Goal: Task Accomplishment & Management: Manage account settings

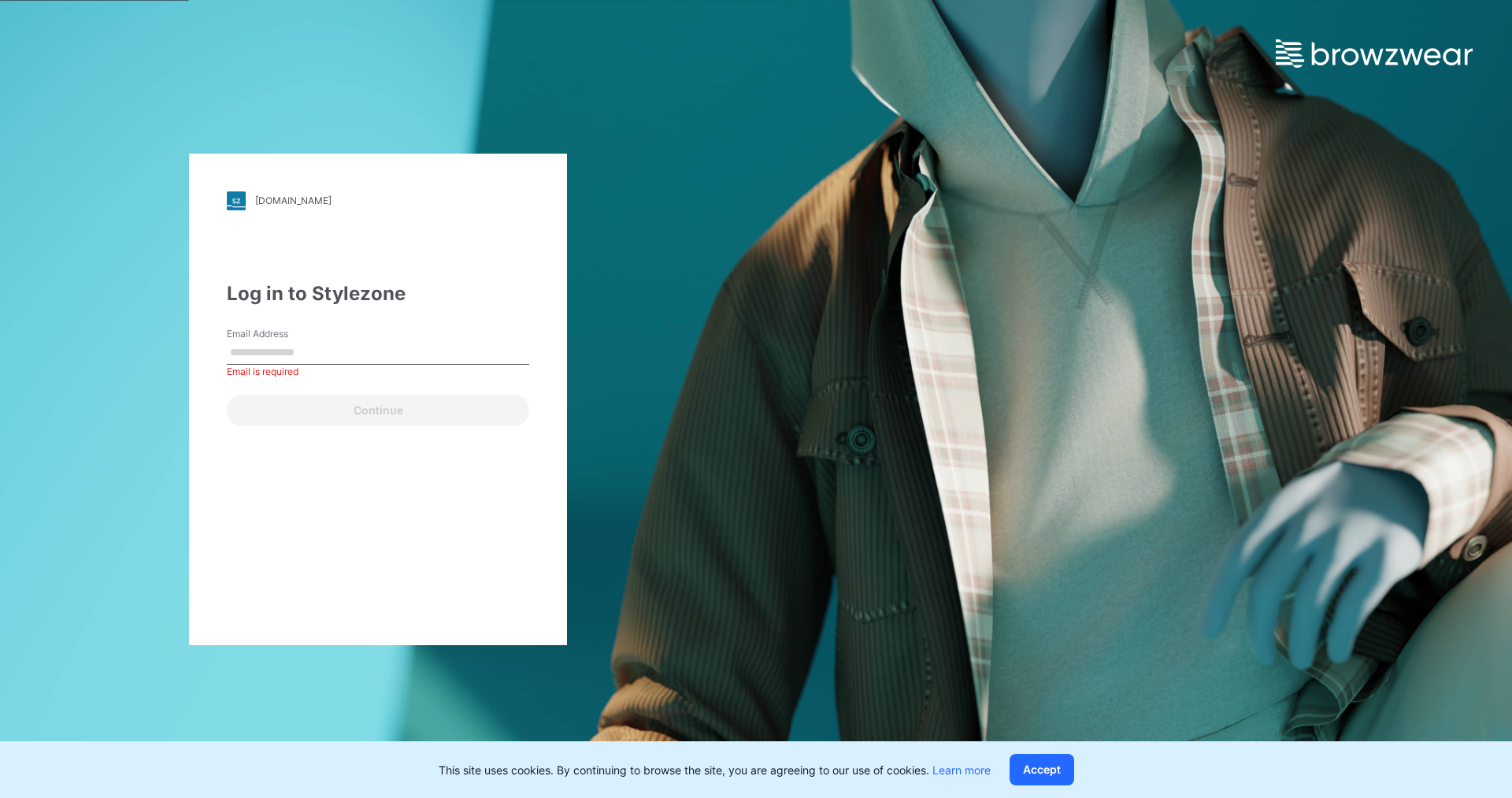
click at [326, 353] on input "Email Address" at bounding box center [378, 353] width 303 height 24
type input "**********"
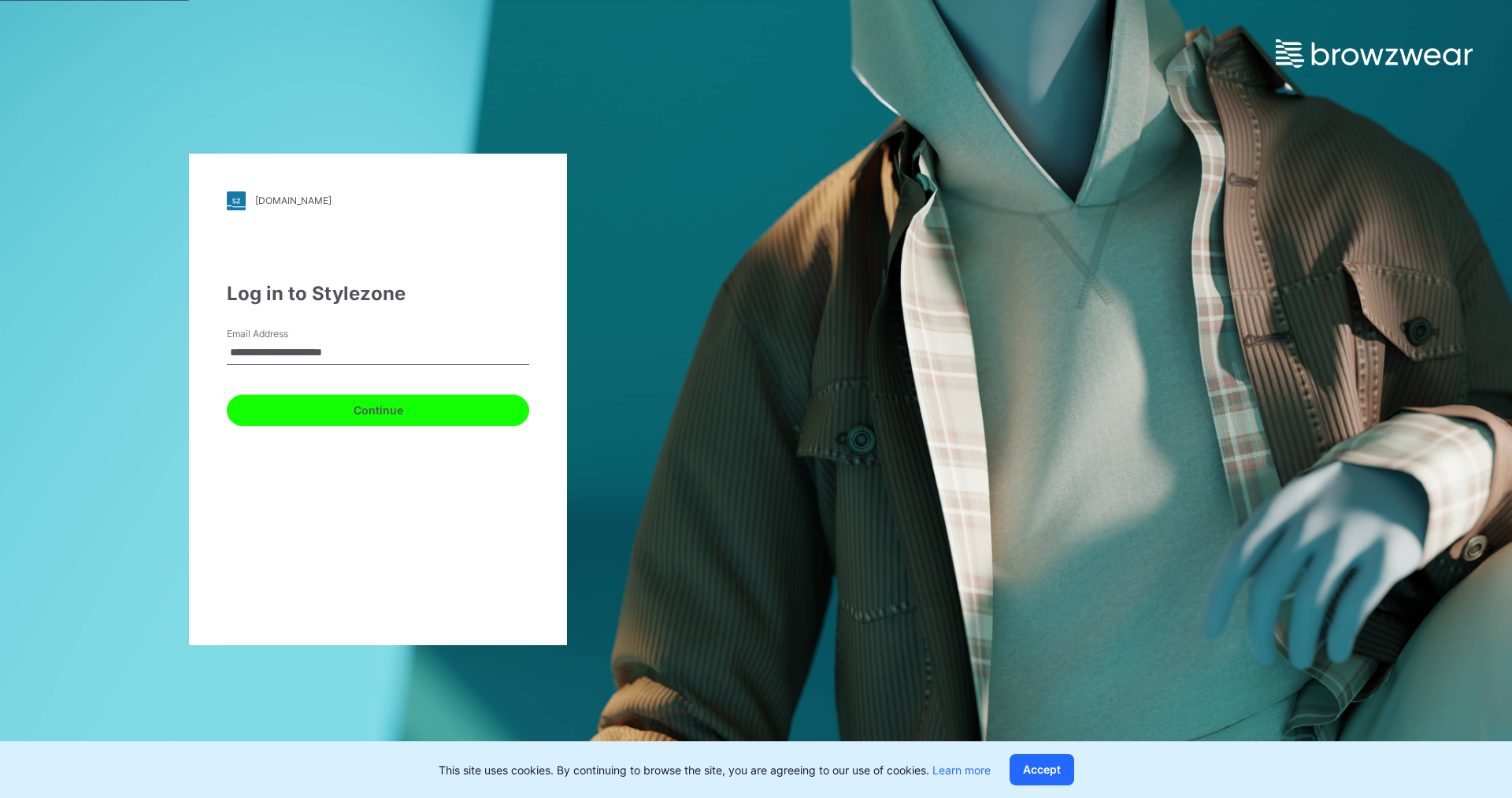
click at [377, 409] on button "Continue" at bounding box center [378, 410] width 303 height 31
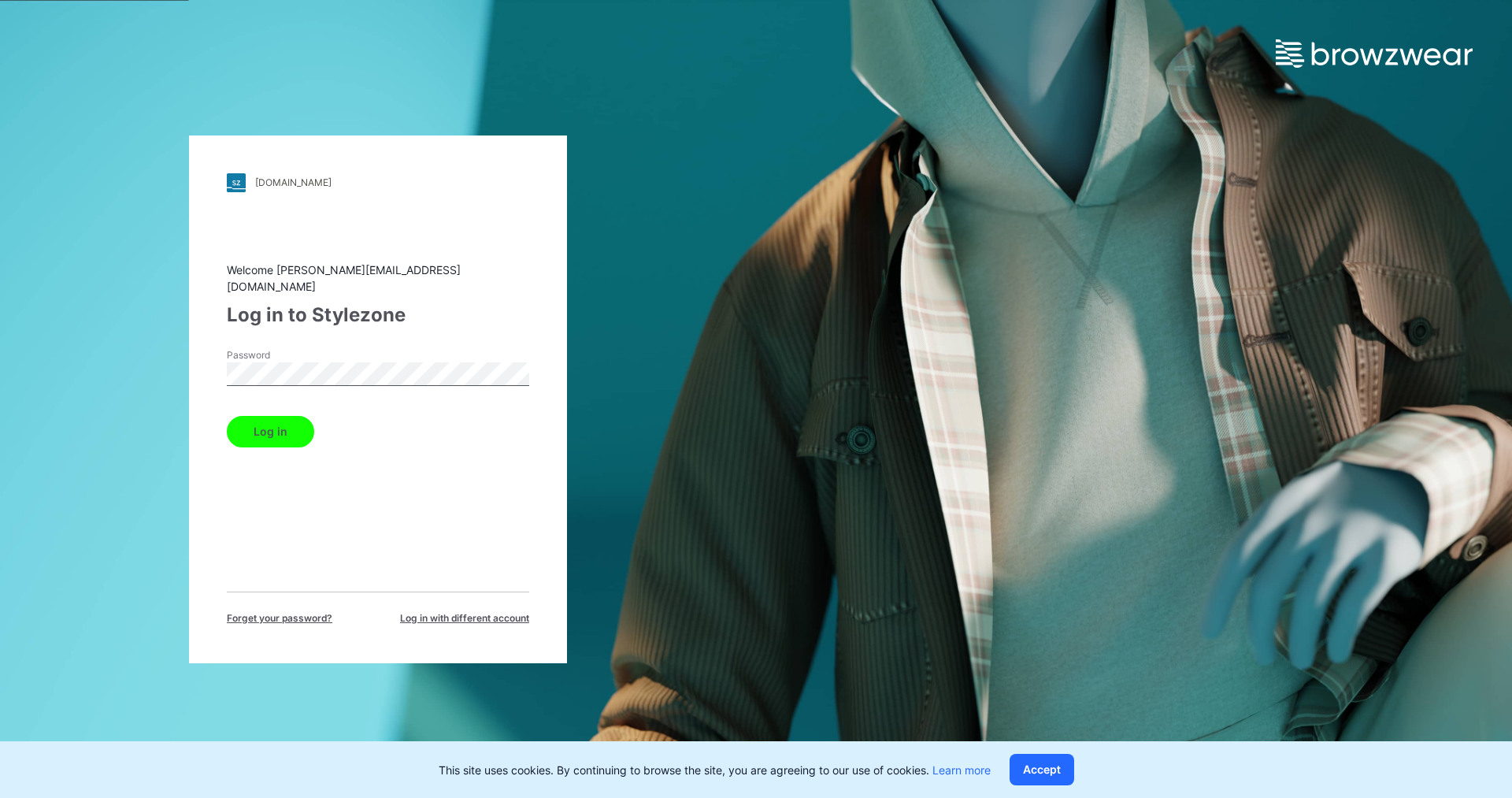
click at [284, 421] on button "Log in" at bounding box center [271, 431] width 88 height 31
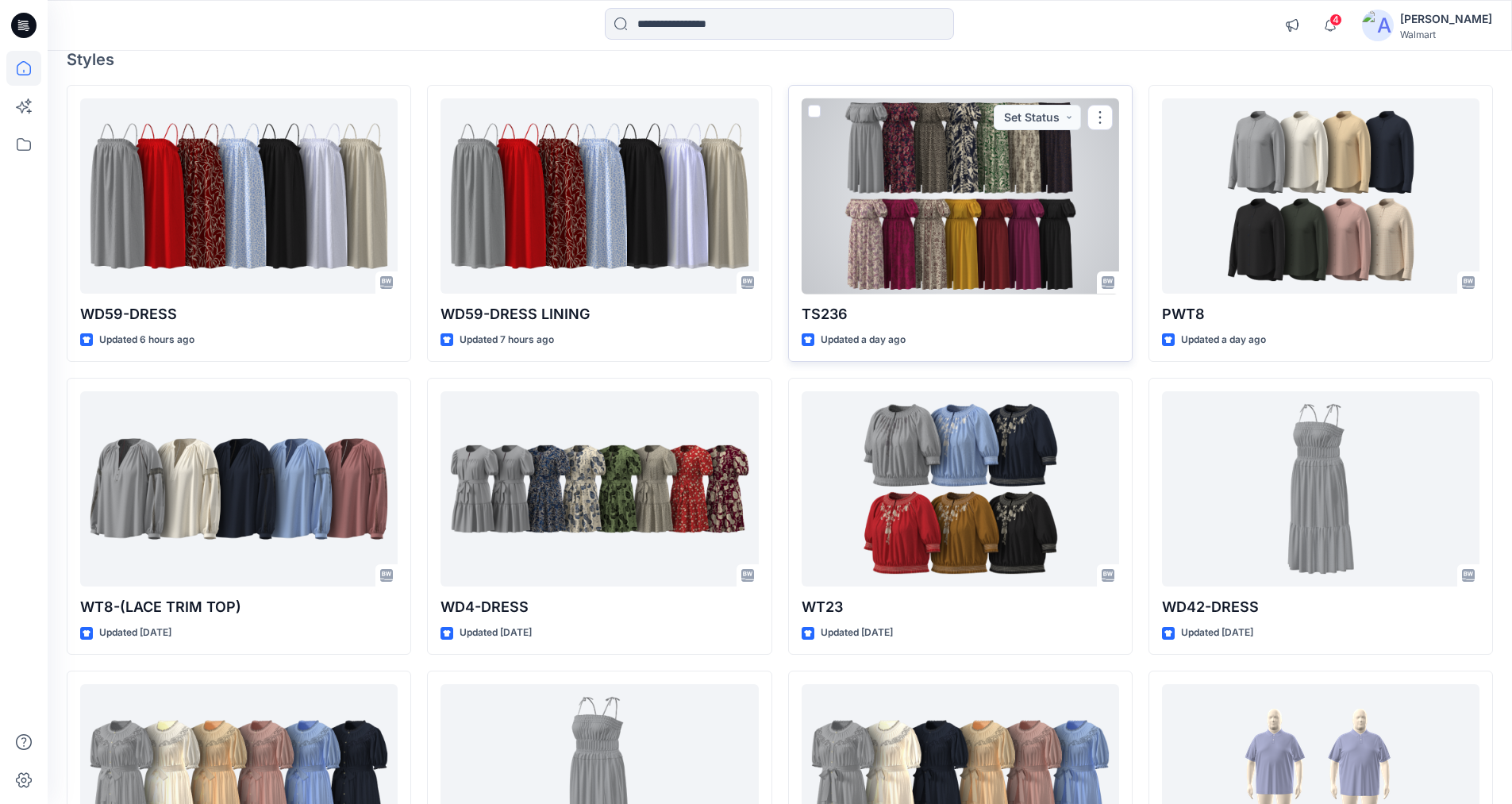
scroll to position [159, 0]
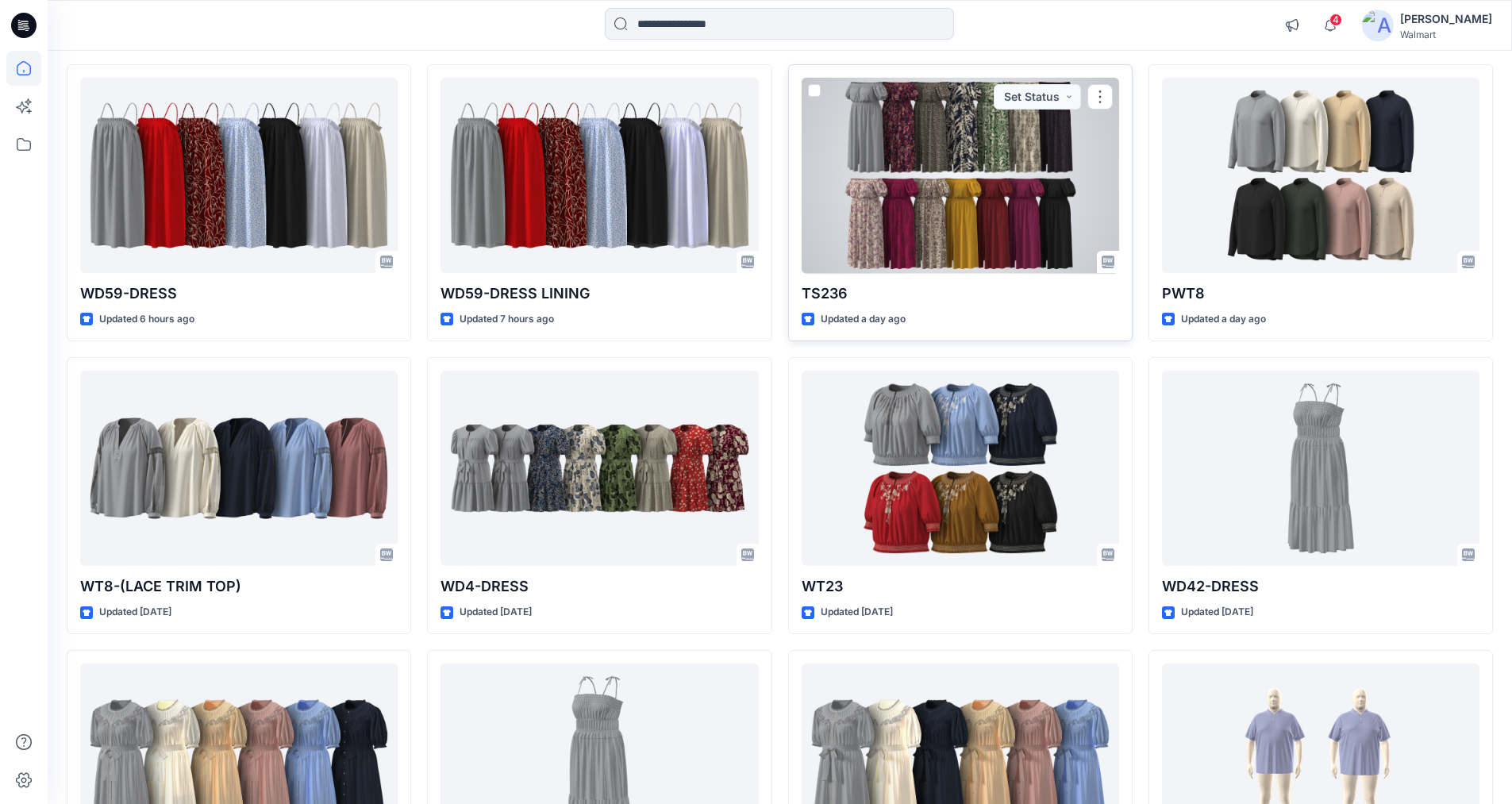
click at [952, 160] on div at bounding box center [961, 176] width 318 height 196
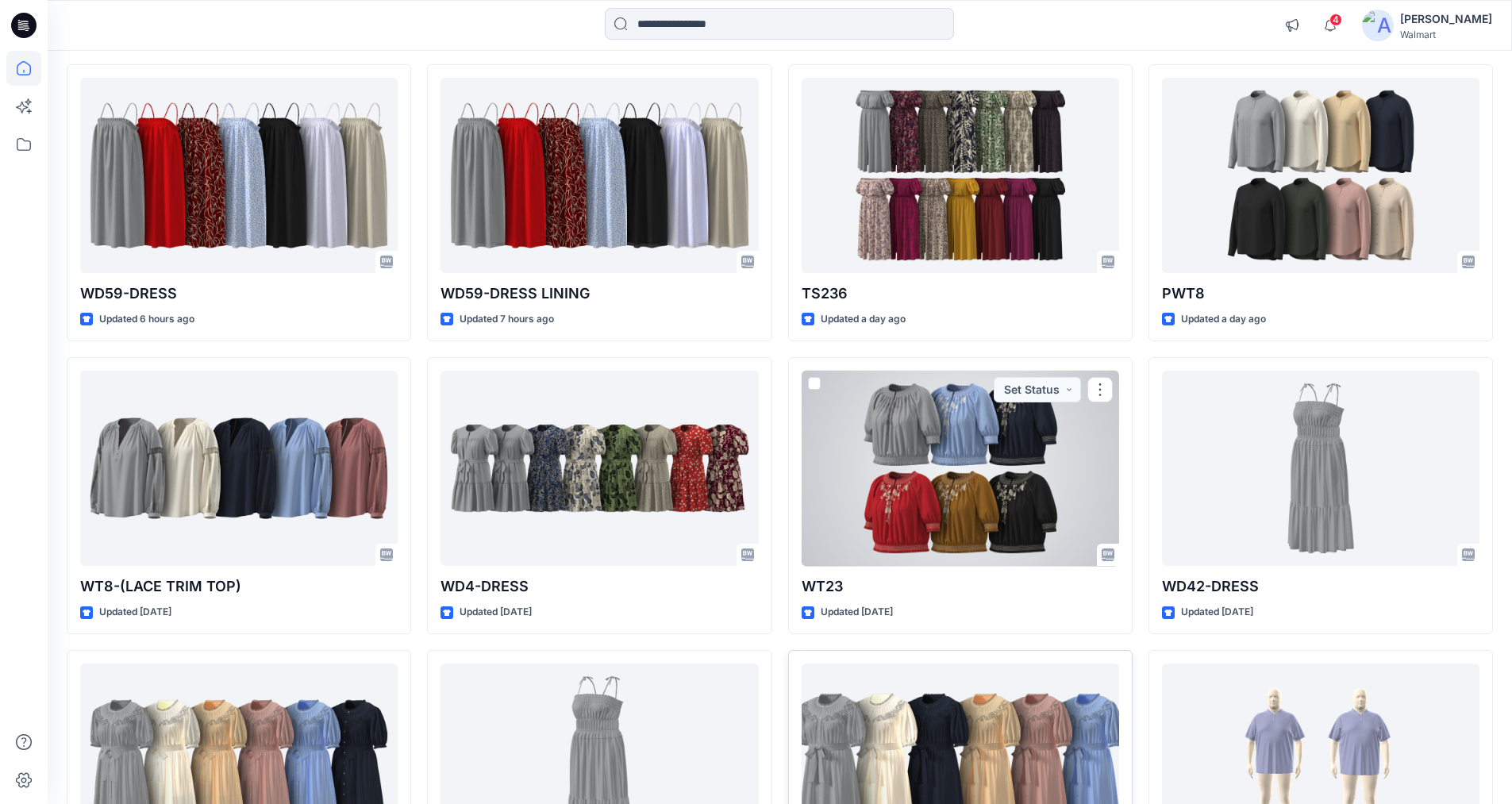
scroll to position [41, 0]
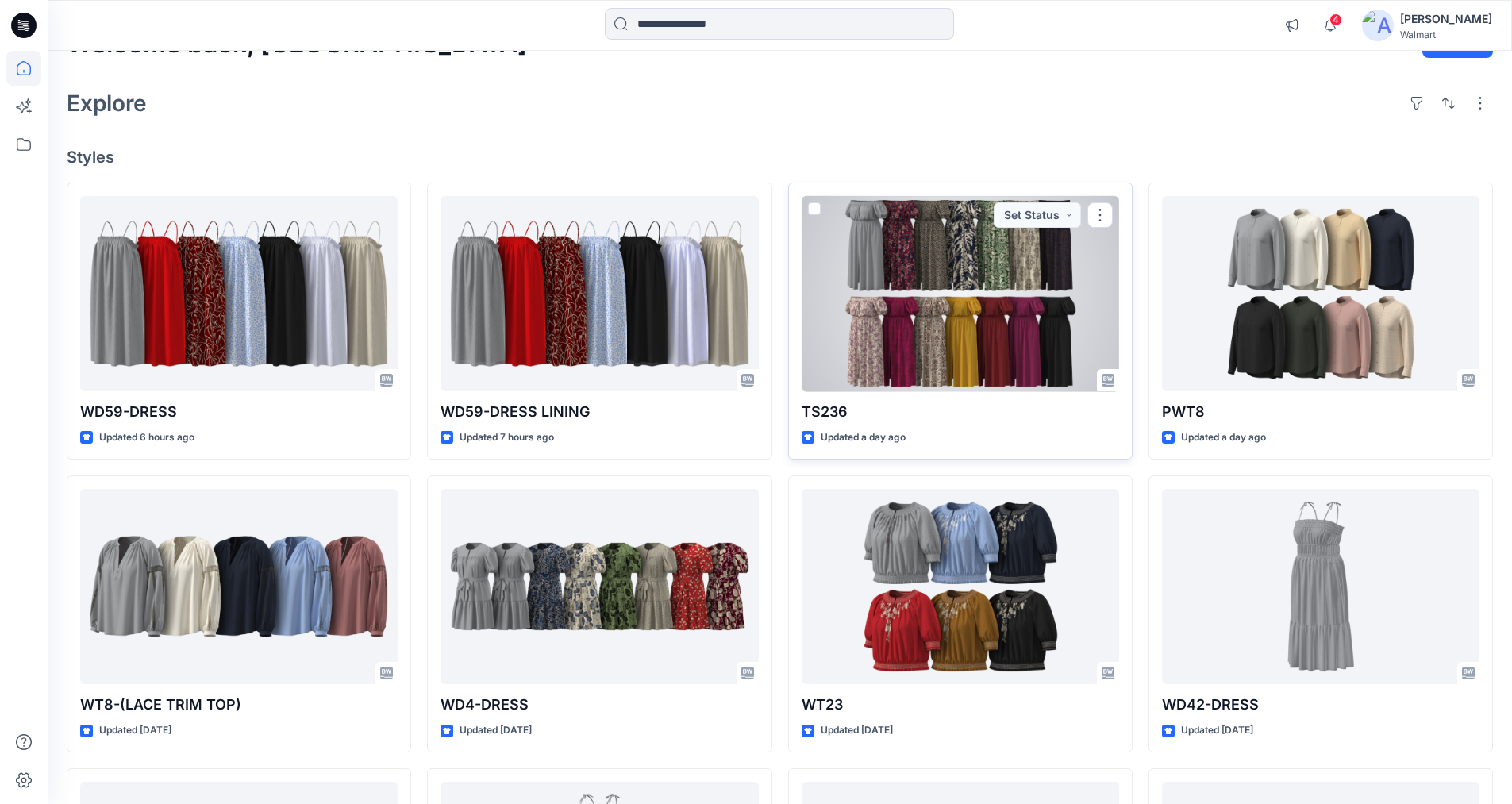
click at [977, 290] on div at bounding box center [961, 294] width 318 height 196
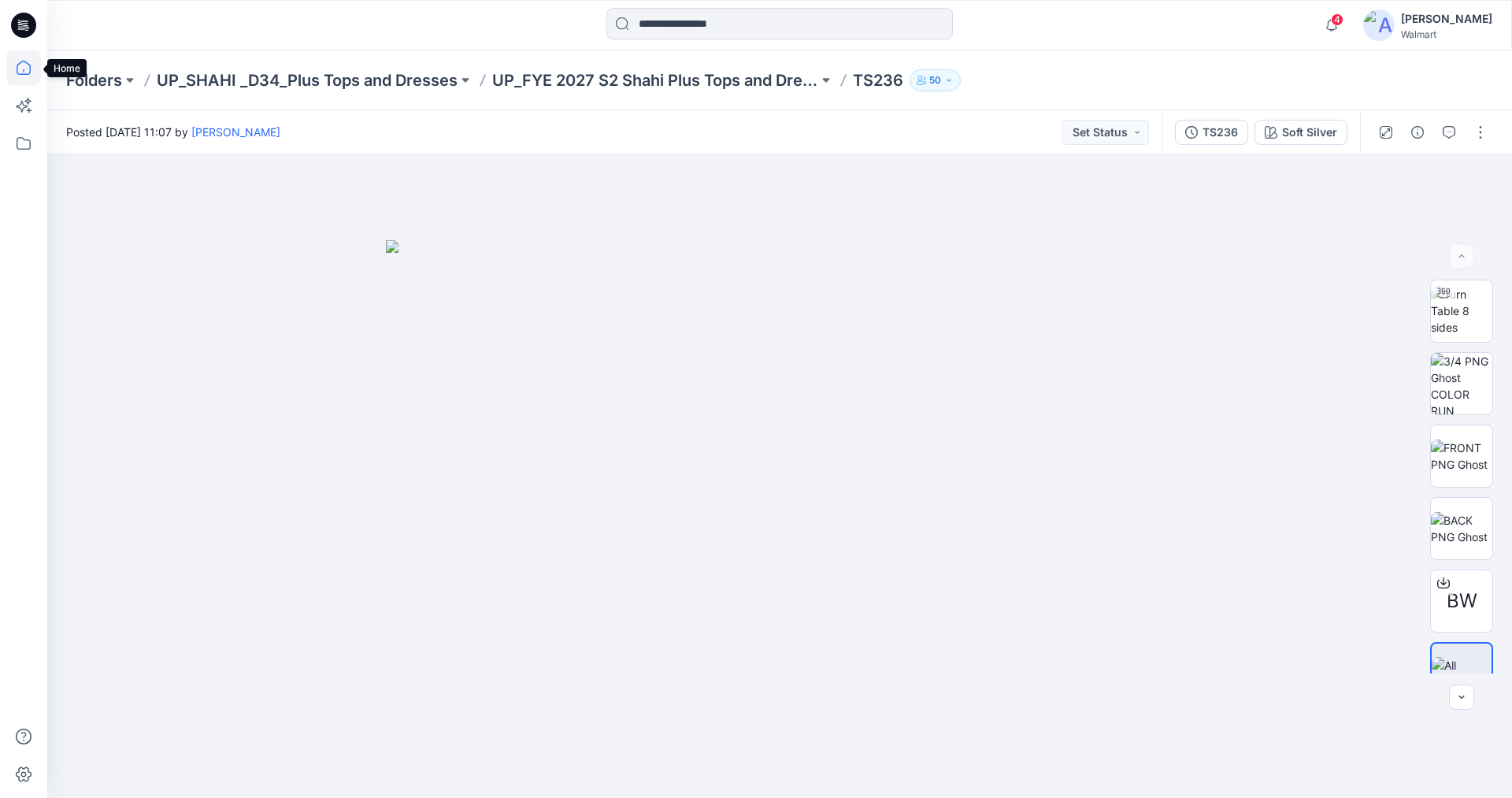
click at [20, 66] on icon at bounding box center [23, 67] width 35 height 35
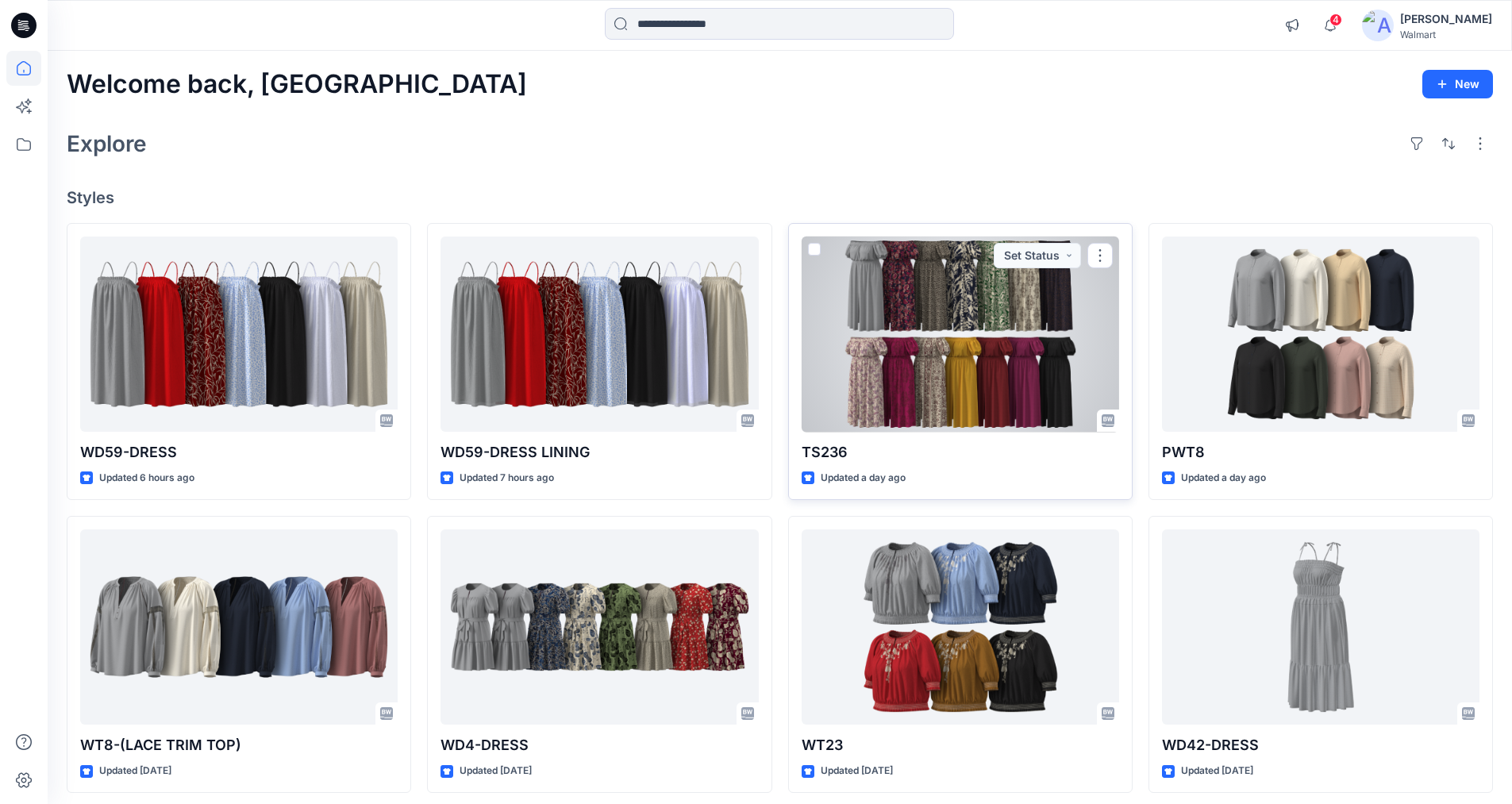
click at [926, 339] on div at bounding box center [961, 335] width 318 height 196
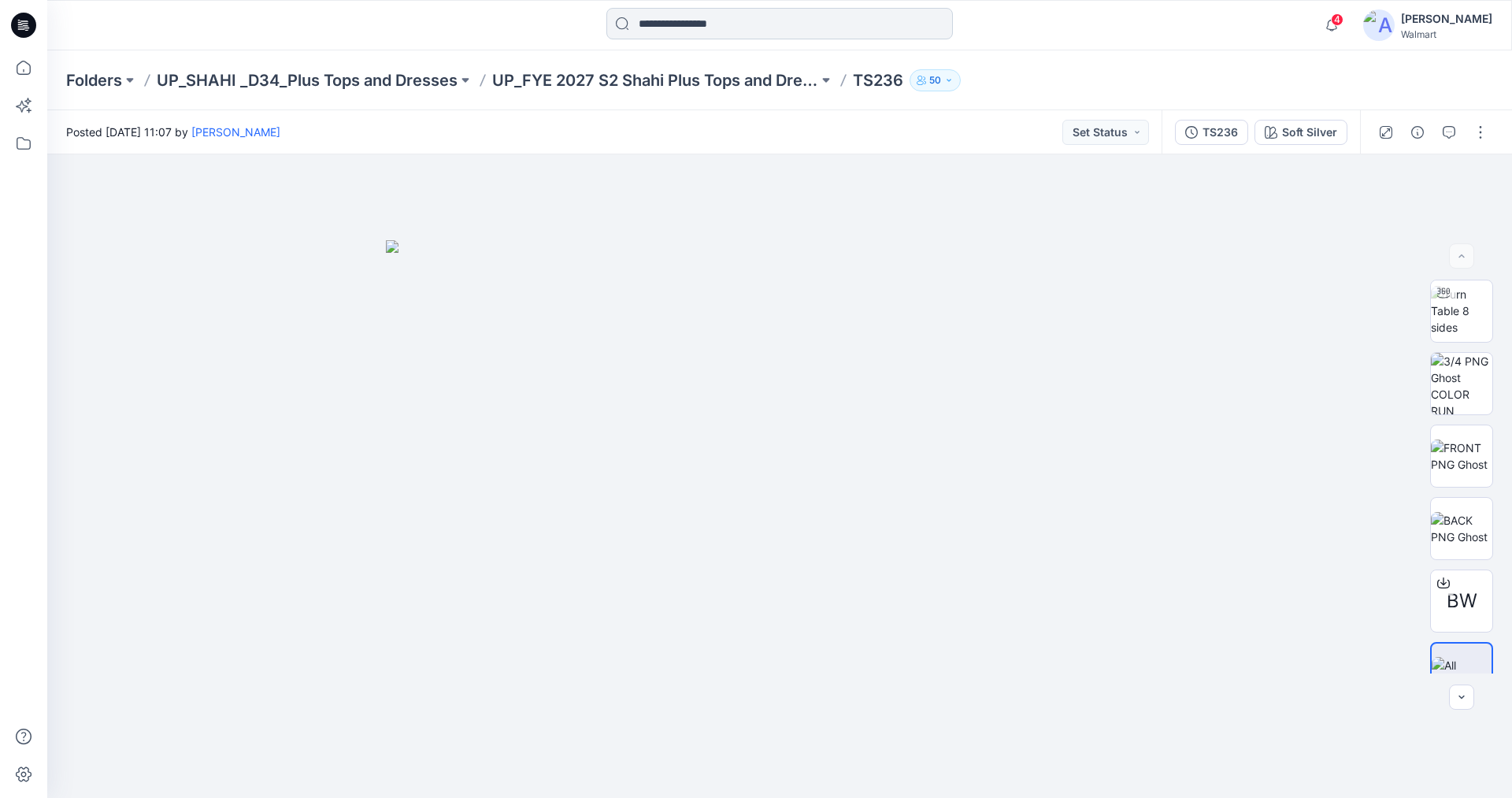
click at [773, 19] on input at bounding box center [780, 23] width 346 height 31
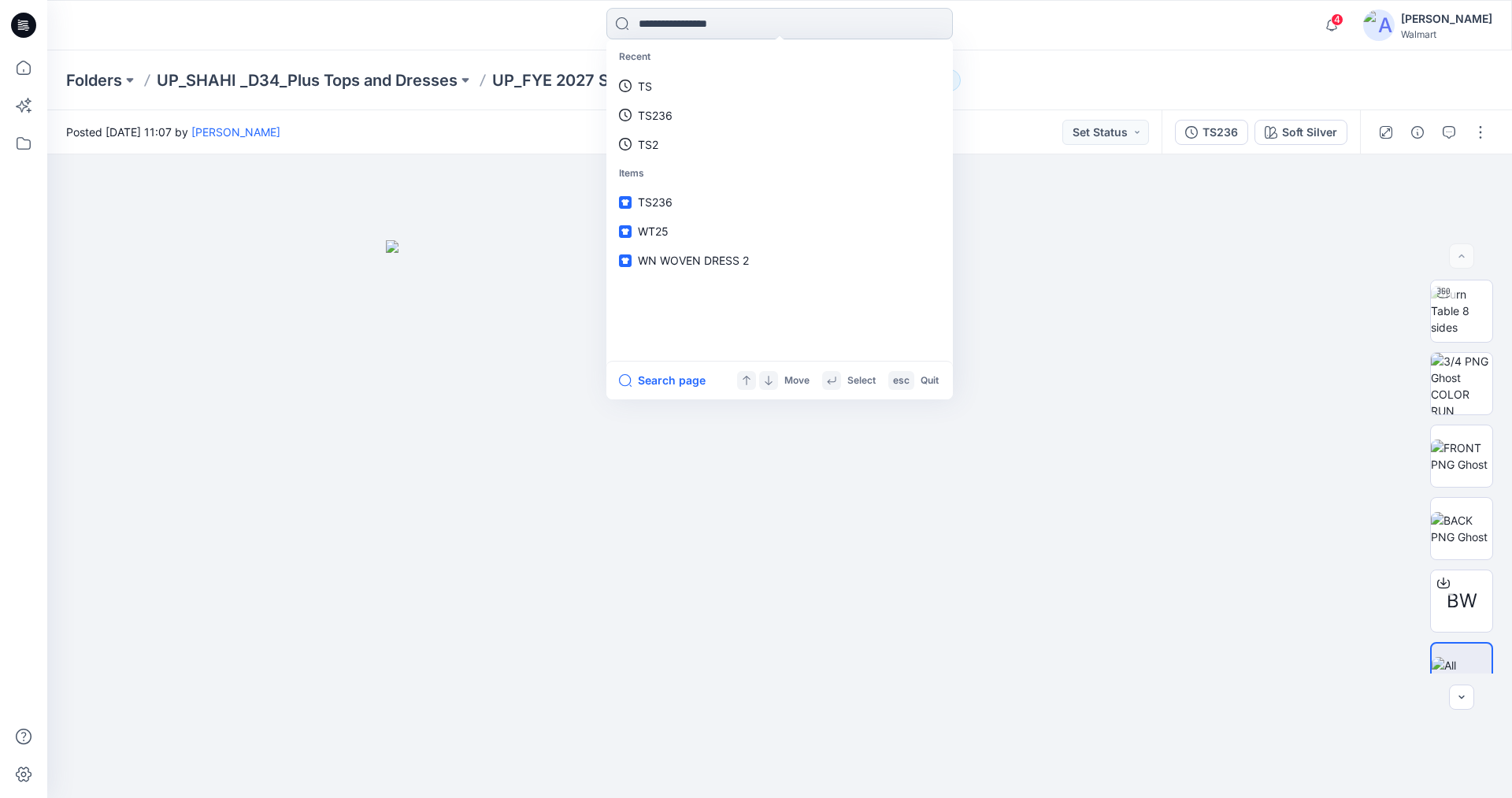
click at [747, 17] on input at bounding box center [780, 23] width 346 height 31
type input "*****"
click at [661, 83] on mark "TS238" at bounding box center [657, 86] width 40 height 18
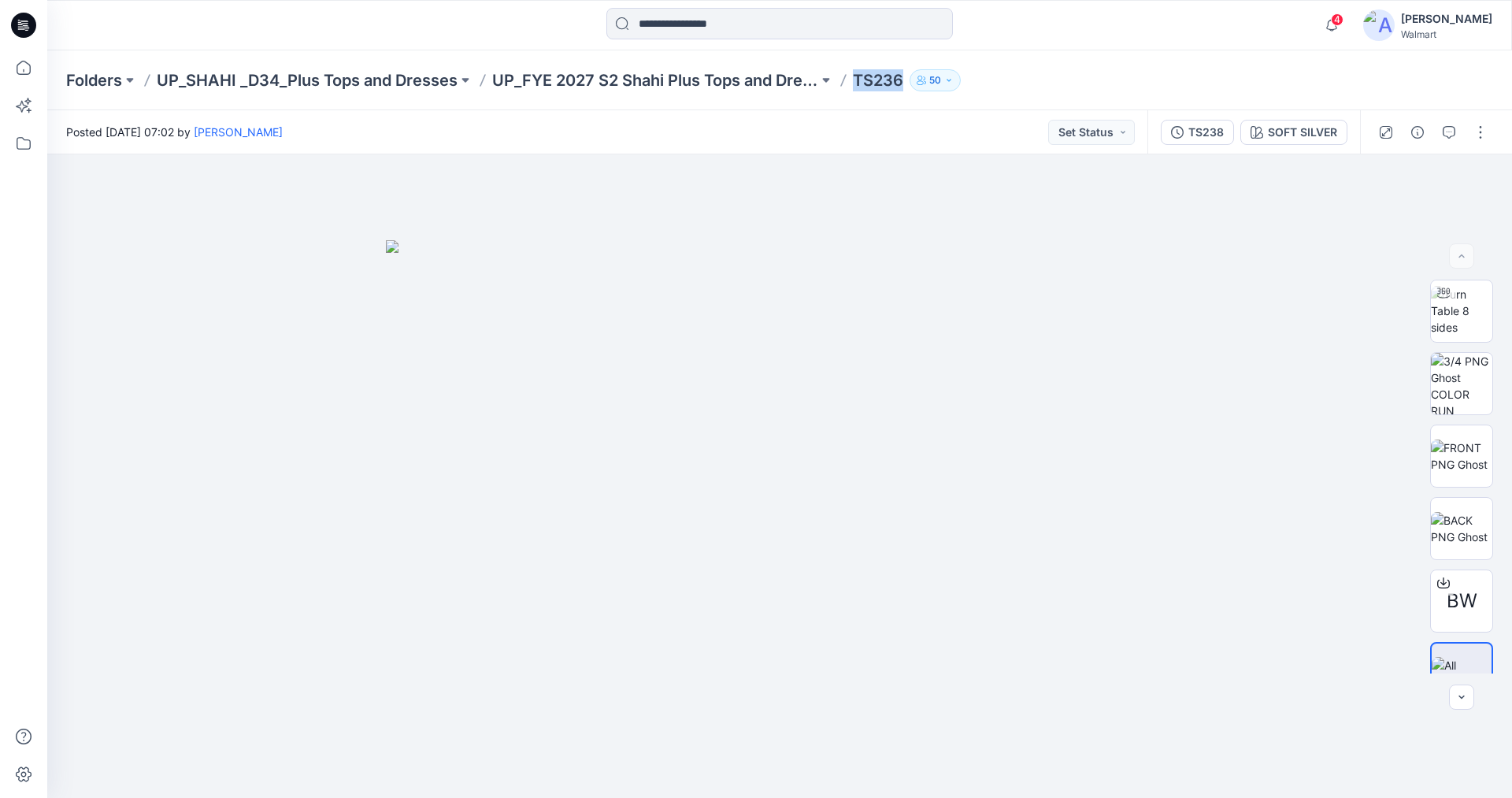
drag, startPoint x: 858, startPoint y: 75, endPoint x: 907, endPoint y: 81, distance: 49.4
click at [907, 81] on div "Folders UP_SHAHI _D34_Plus Tops and Dresses UP_FYE 2027 S2 Shahi Plus Tops and …" at bounding box center [719, 80] width 1305 height 22
click at [777, 26] on input at bounding box center [780, 23] width 346 height 31
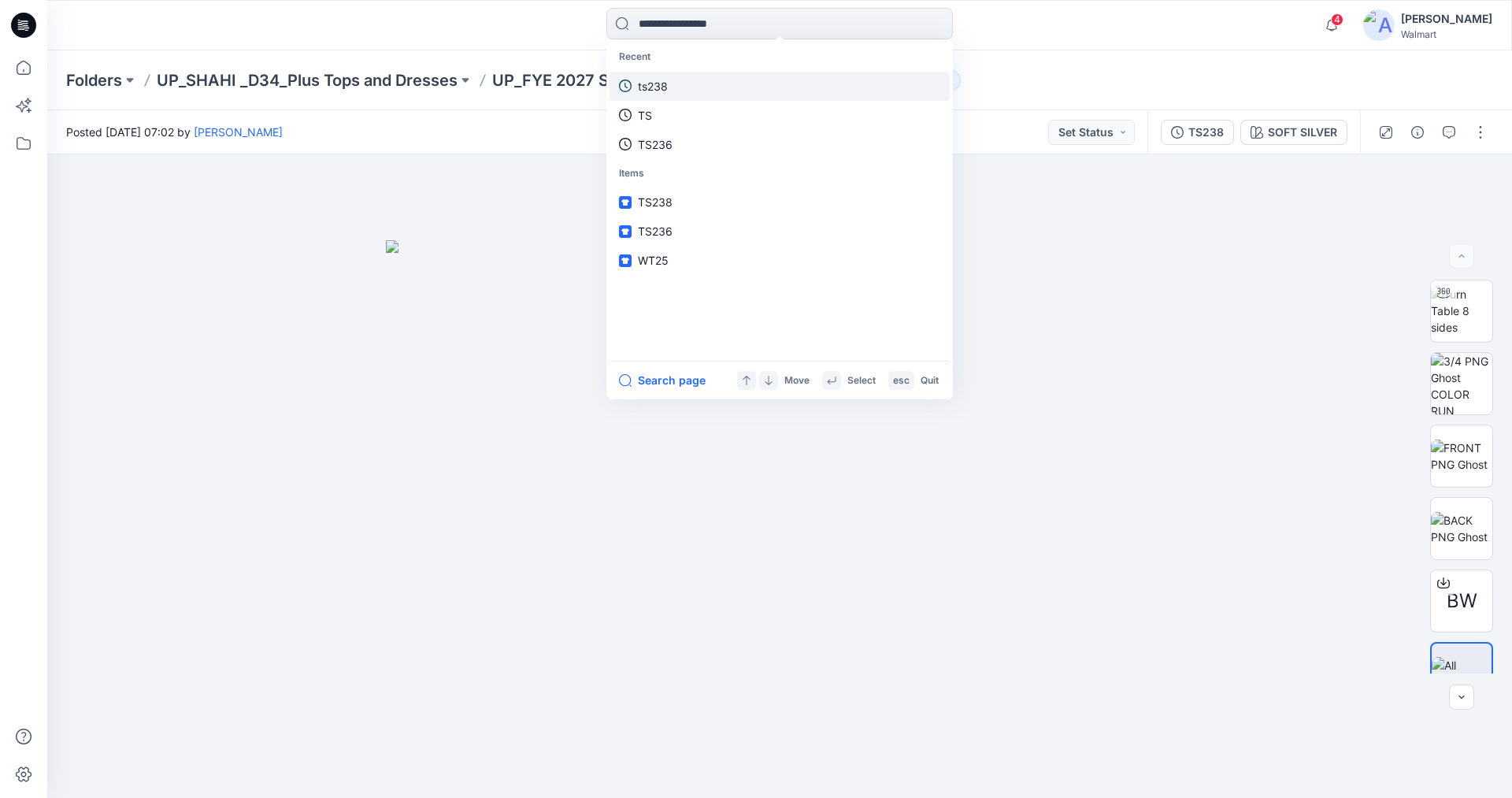
click at [659, 84] on p "ts238" at bounding box center [653, 87] width 30 height 17
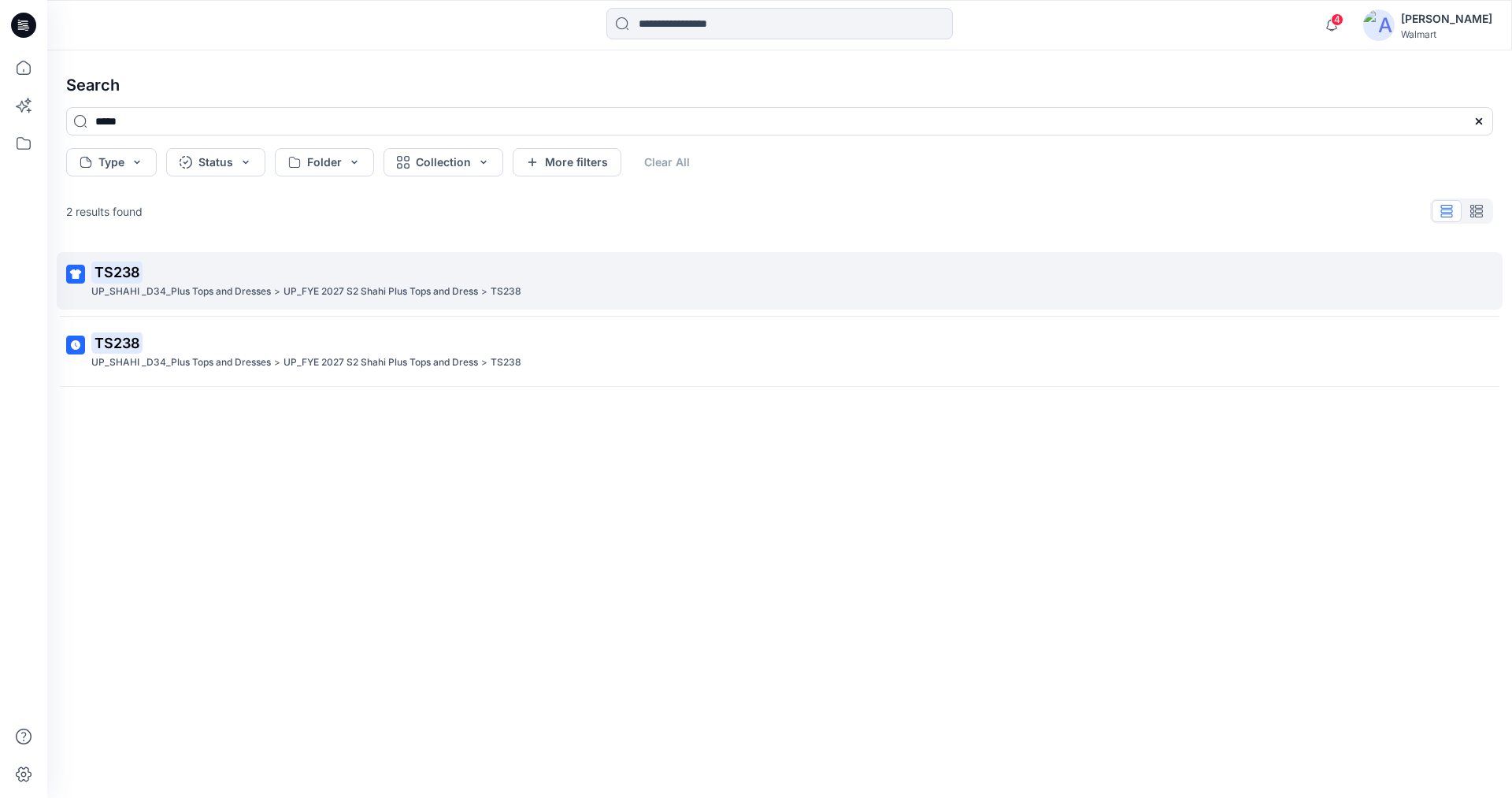
click at [133, 270] on mark "TS238" at bounding box center [116, 271] width 51 height 22
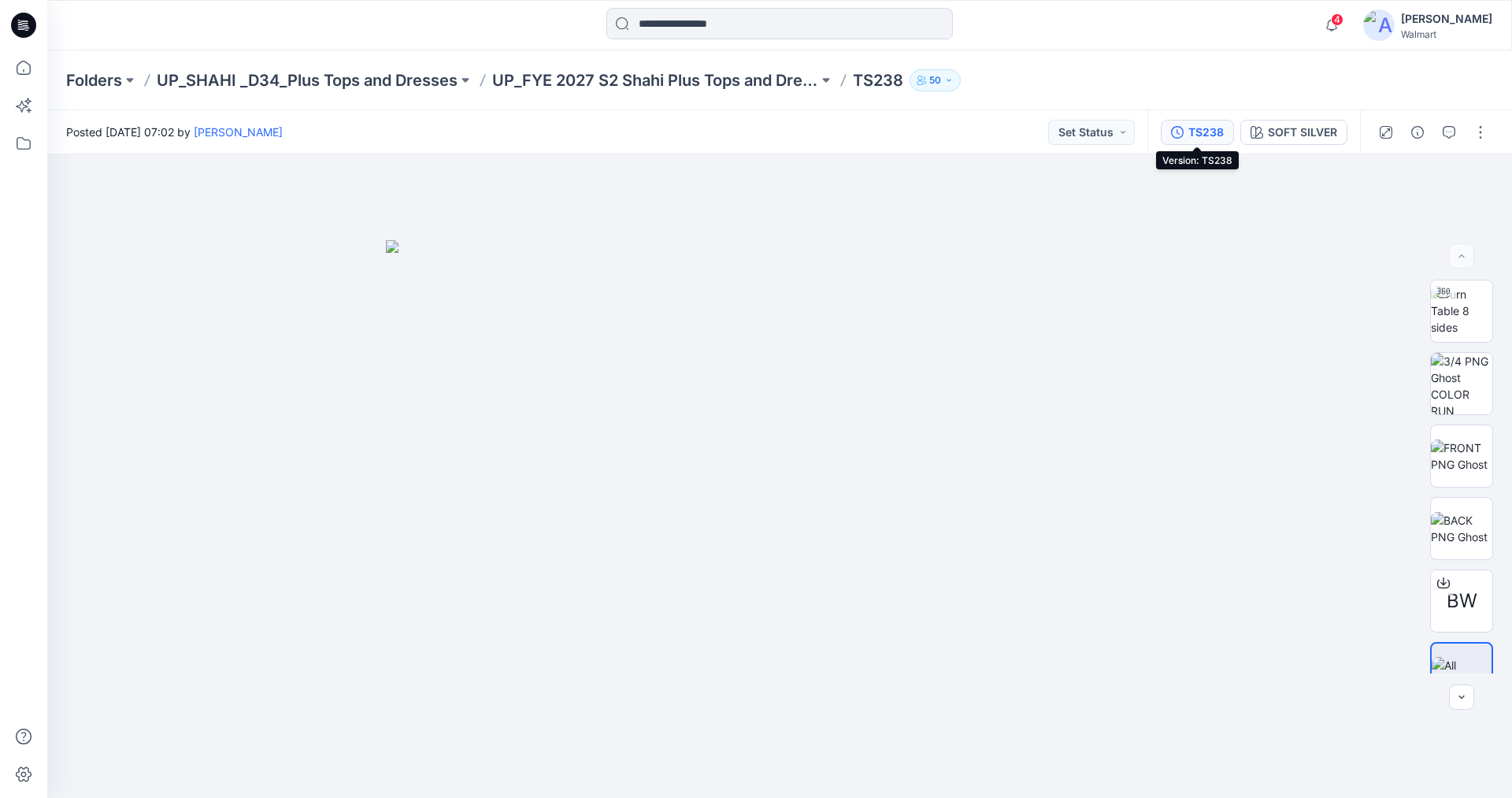
click at [1202, 126] on div "TS238" at bounding box center [1206, 132] width 35 height 18
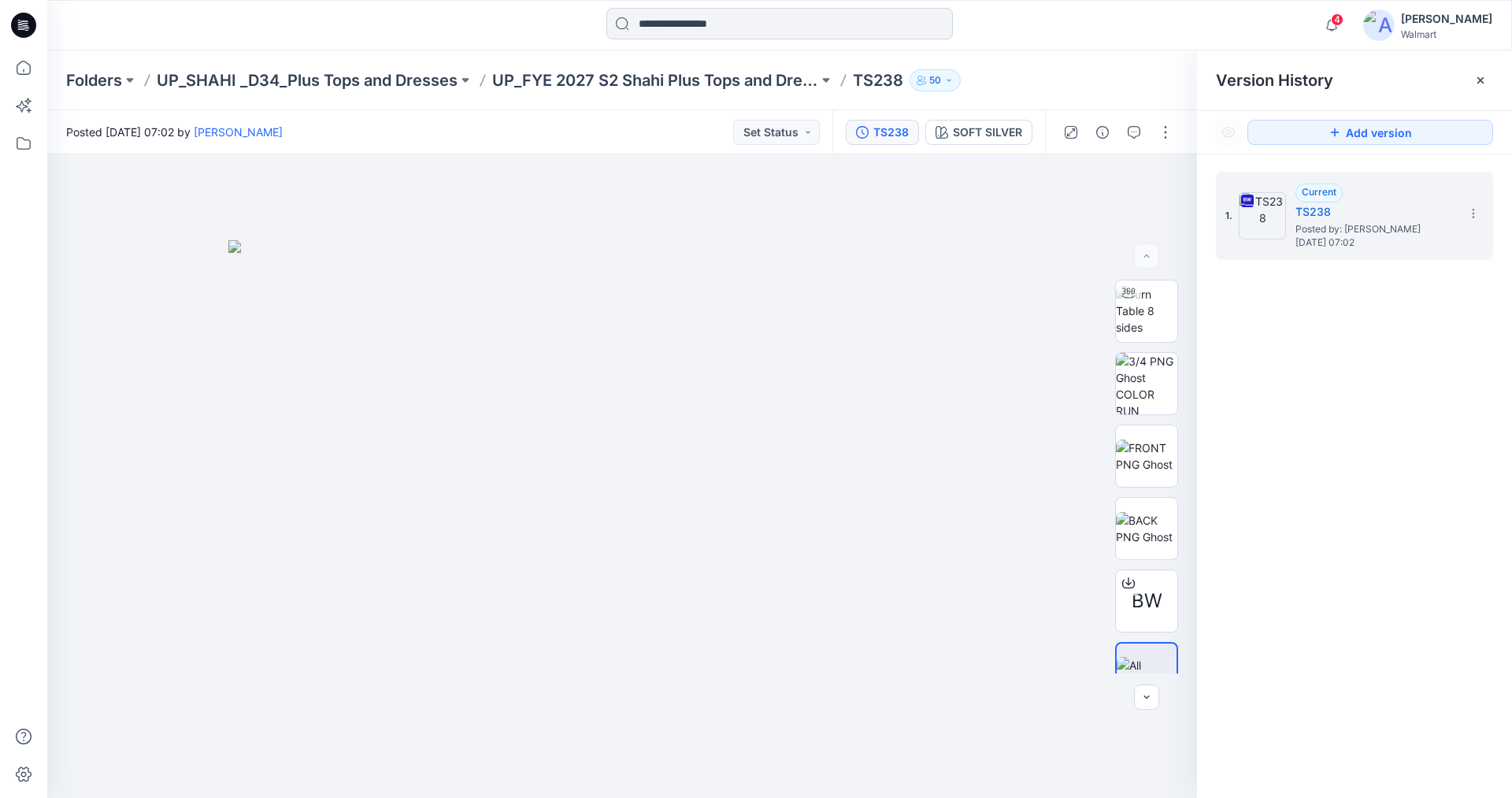
click at [753, 20] on input at bounding box center [780, 23] width 346 height 31
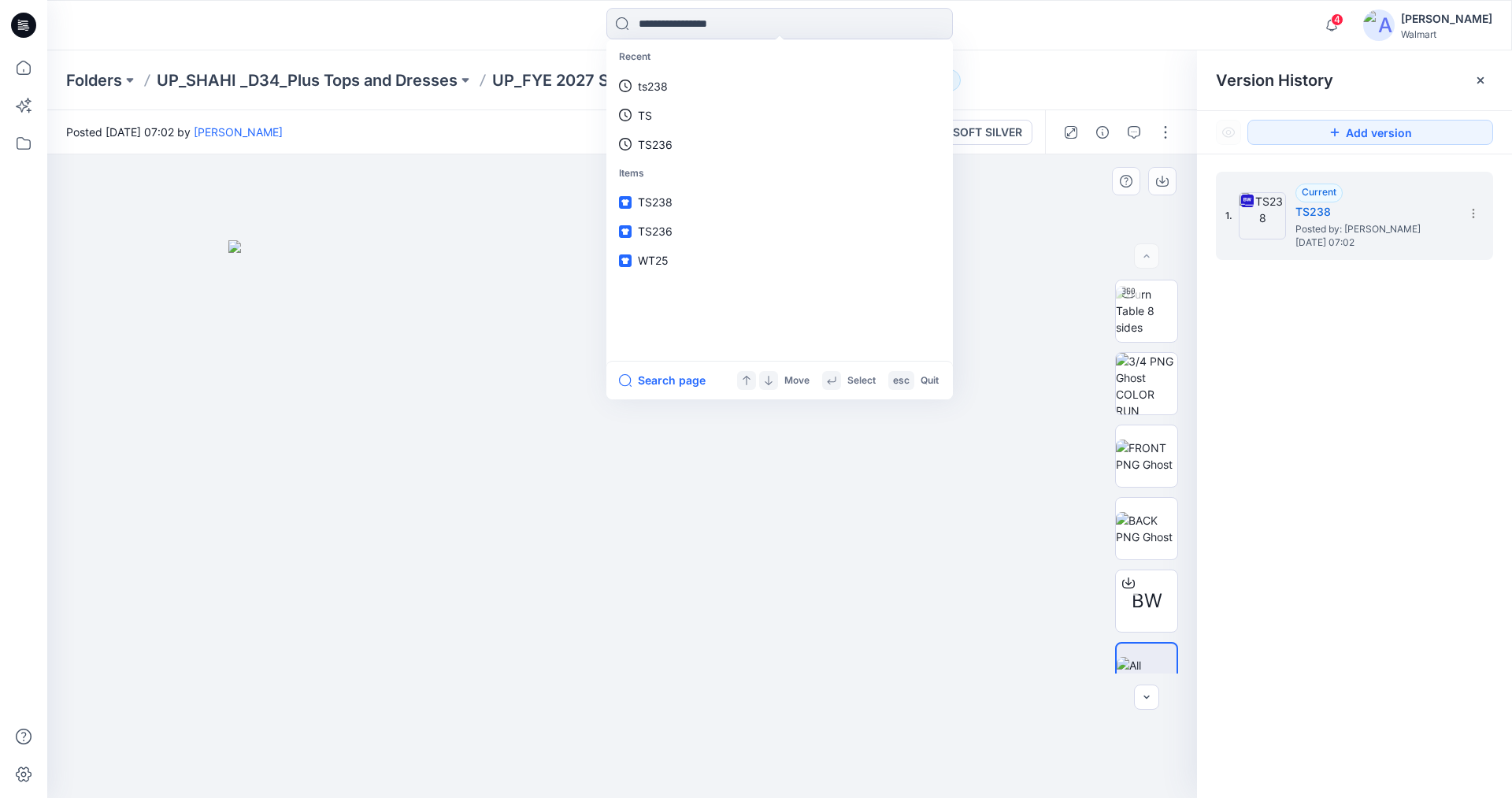
click at [405, 214] on div at bounding box center [622, 476] width 1150 height 644
click at [756, 24] on input at bounding box center [780, 23] width 346 height 31
type input "*****"
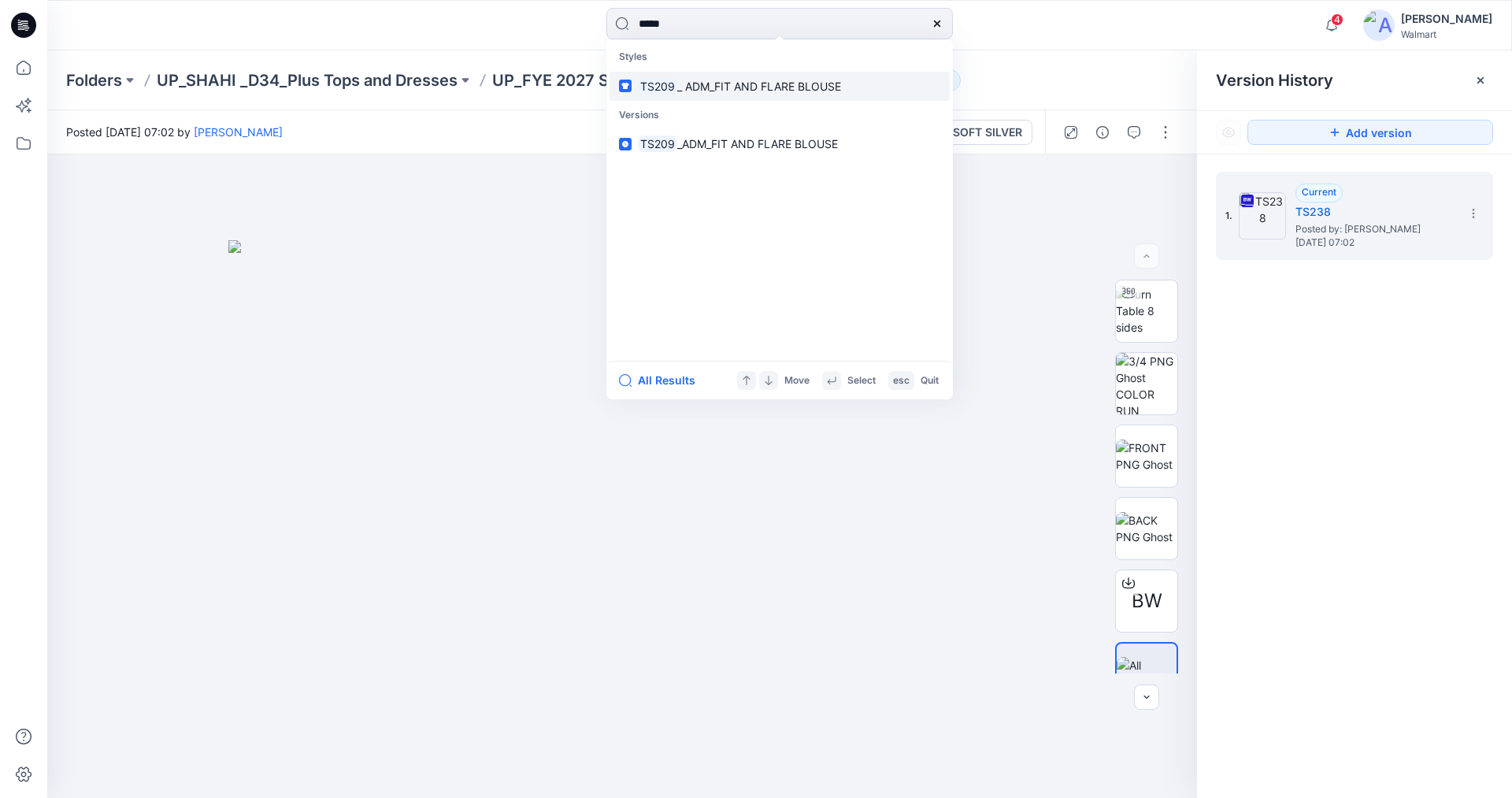
click at [735, 88] on span "_ ADM_FIT AND FLARE BLOUSE" at bounding box center [759, 86] width 164 height 13
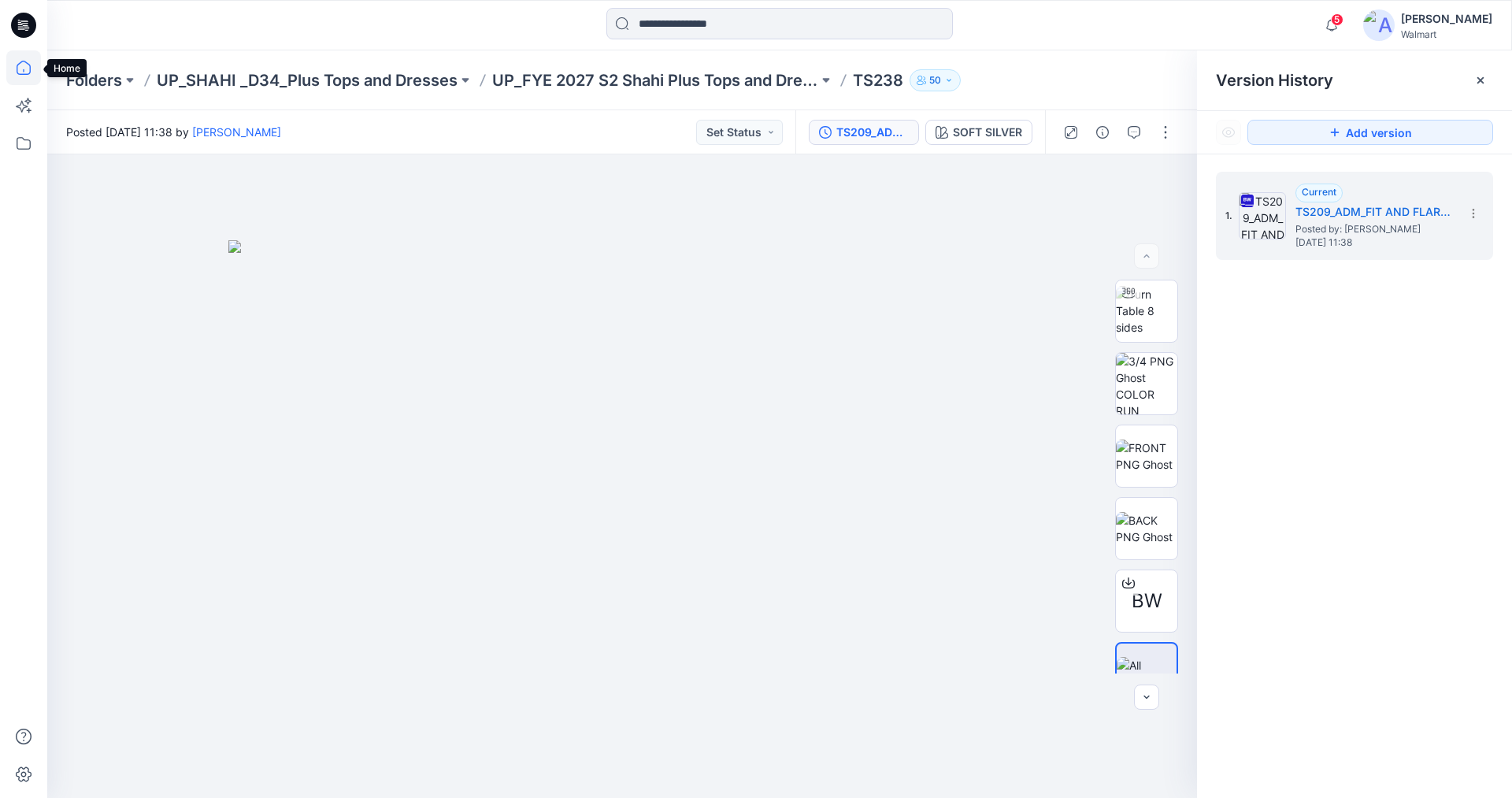
click at [19, 63] on icon at bounding box center [24, 67] width 14 height 14
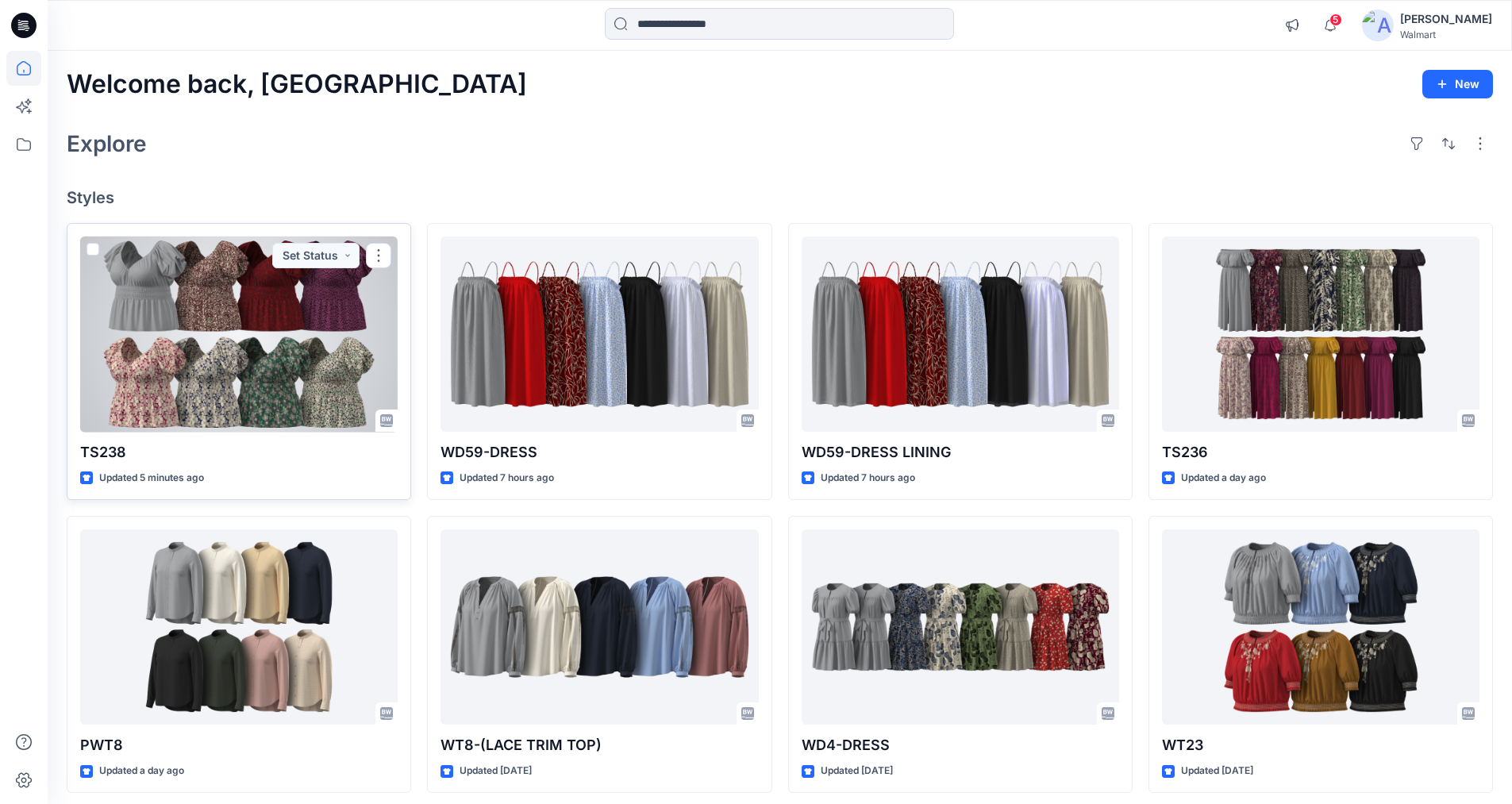
click at [268, 349] on div at bounding box center [239, 335] width 318 height 196
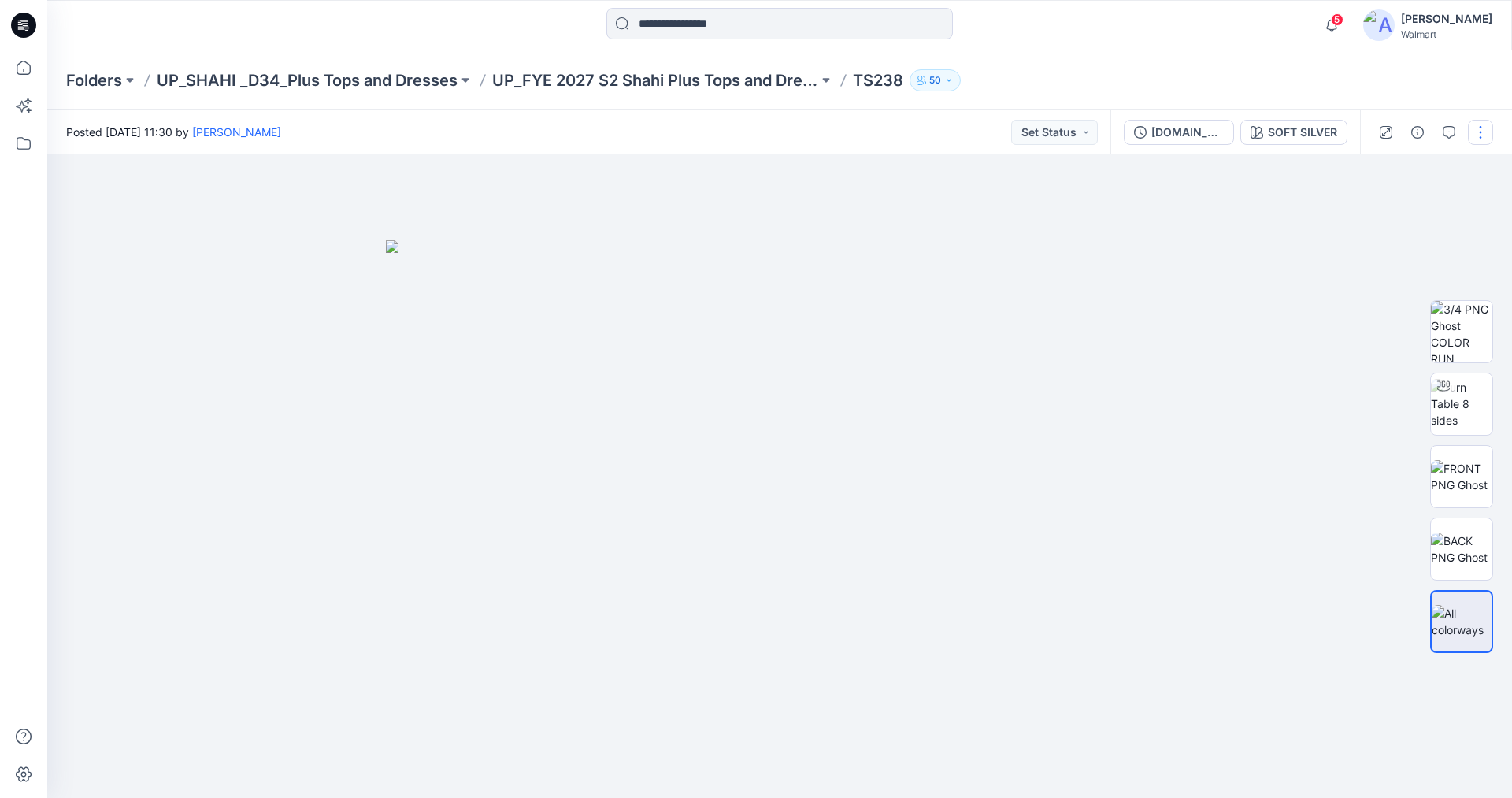
click at [1477, 126] on button "button" at bounding box center [1481, 132] width 25 height 25
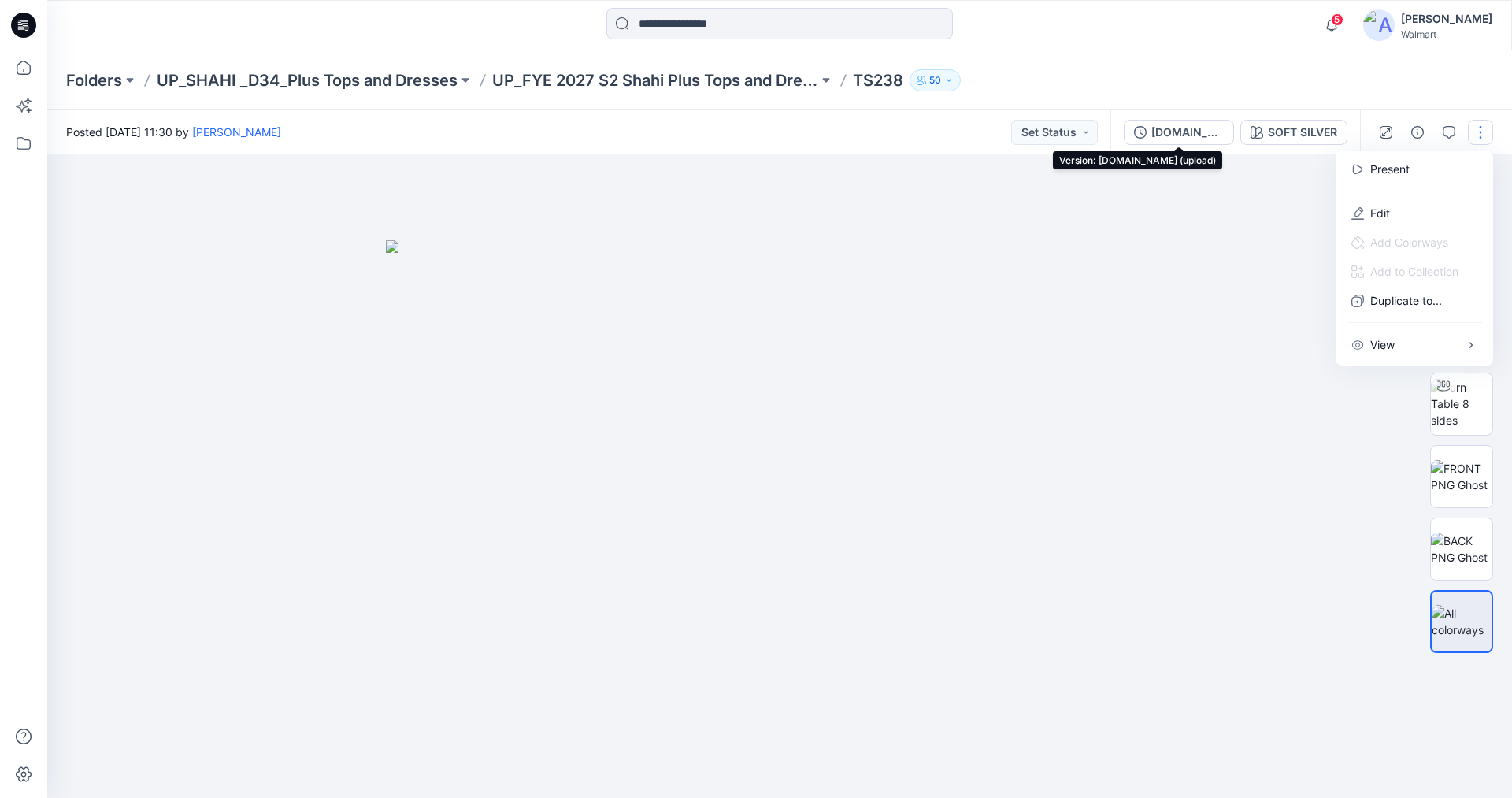
click at [1176, 132] on div "[DOMAIN_NAME] (upload)" at bounding box center [1188, 132] width 72 height 18
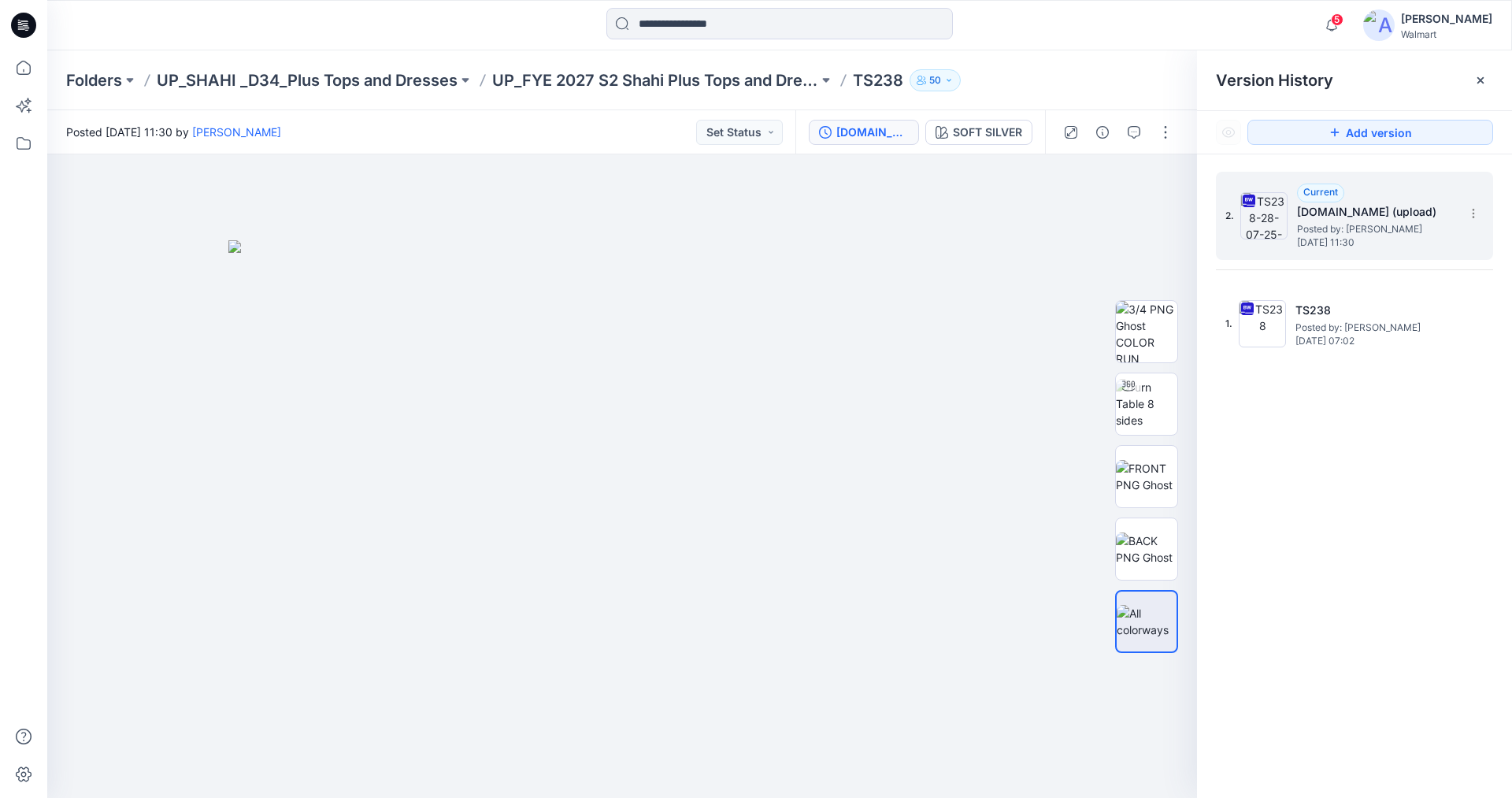
click at [1388, 209] on h5 "[DOMAIN_NAME] (upload)" at bounding box center [1375, 212] width 158 height 19
click at [1166, 136] on button "button" at bounding box center [1166, 132] width 25 height 25
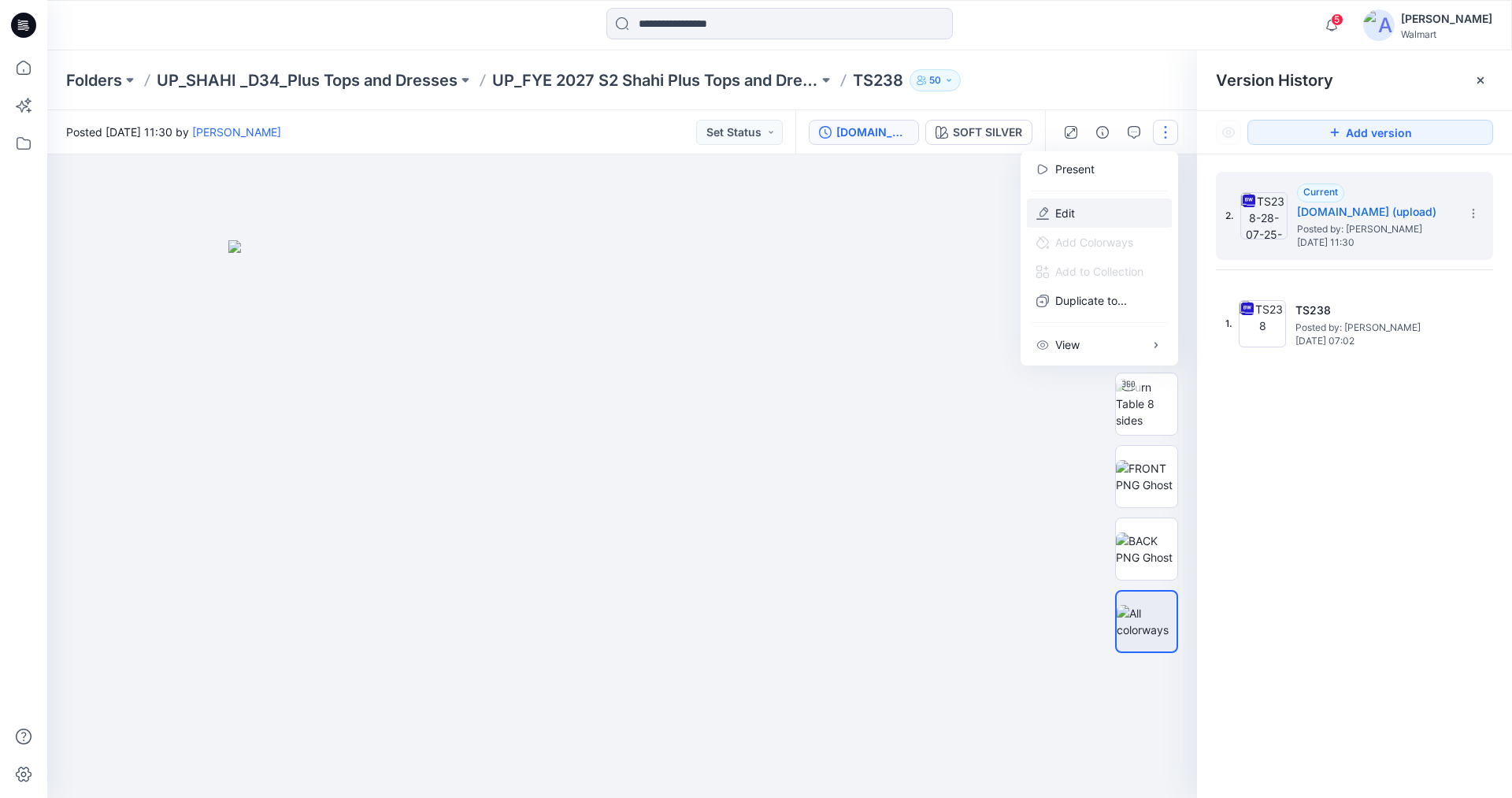
click at [1071, 211] on p "Edit" at bounding box center [1064, 213] width 19 height 17
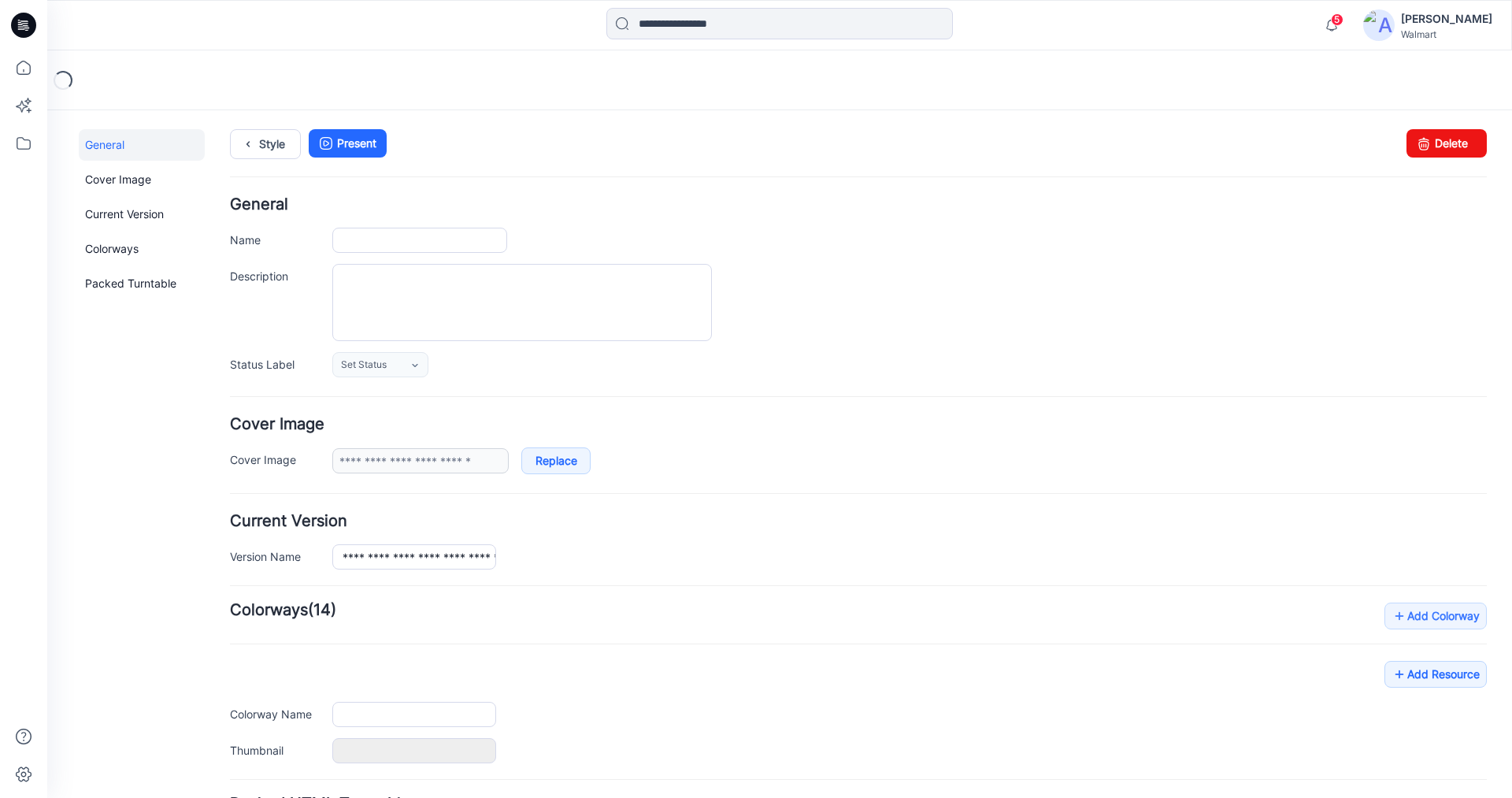
type input "*****"
type input "**********"
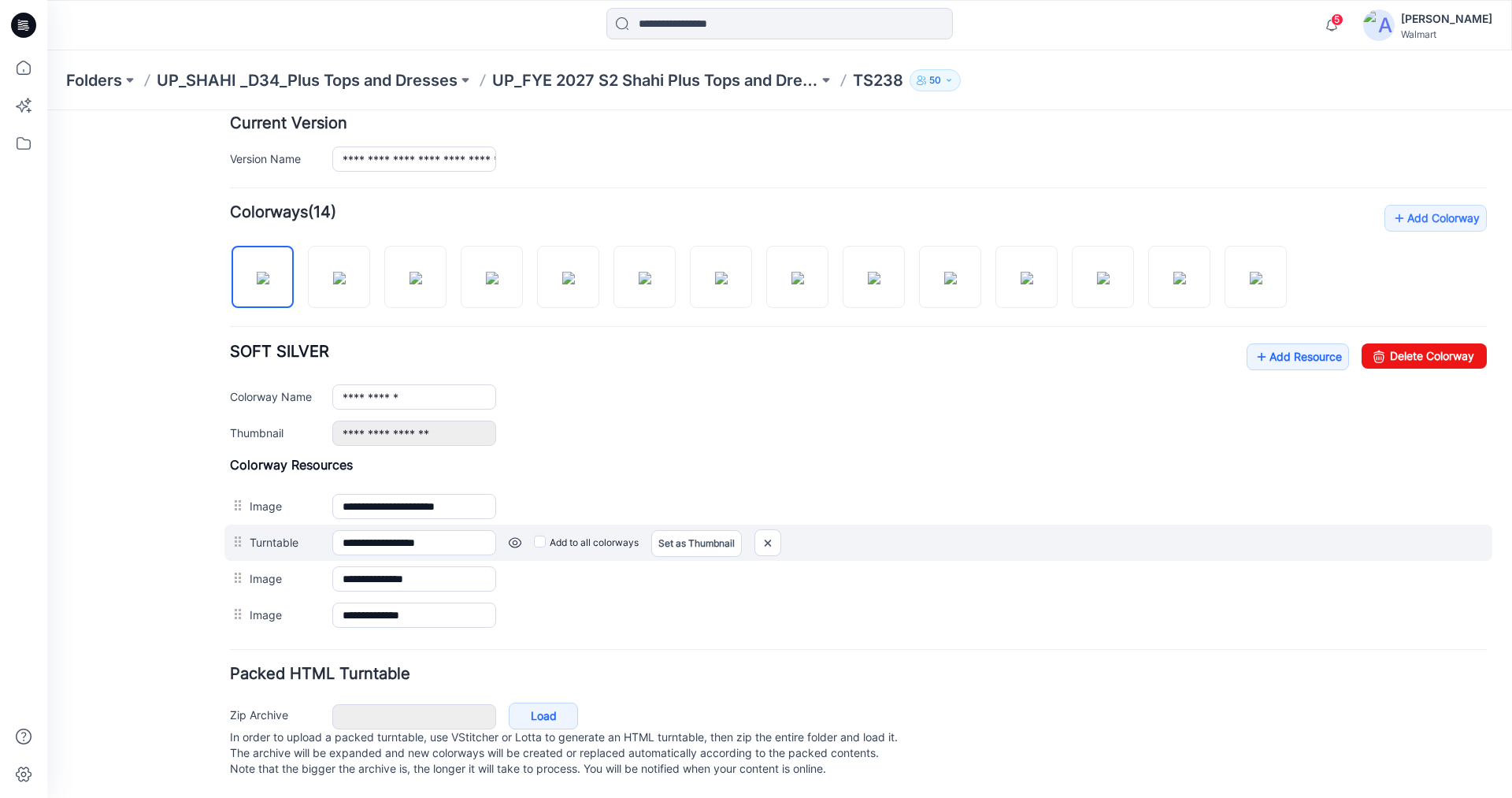
scroll to position [414, 0]
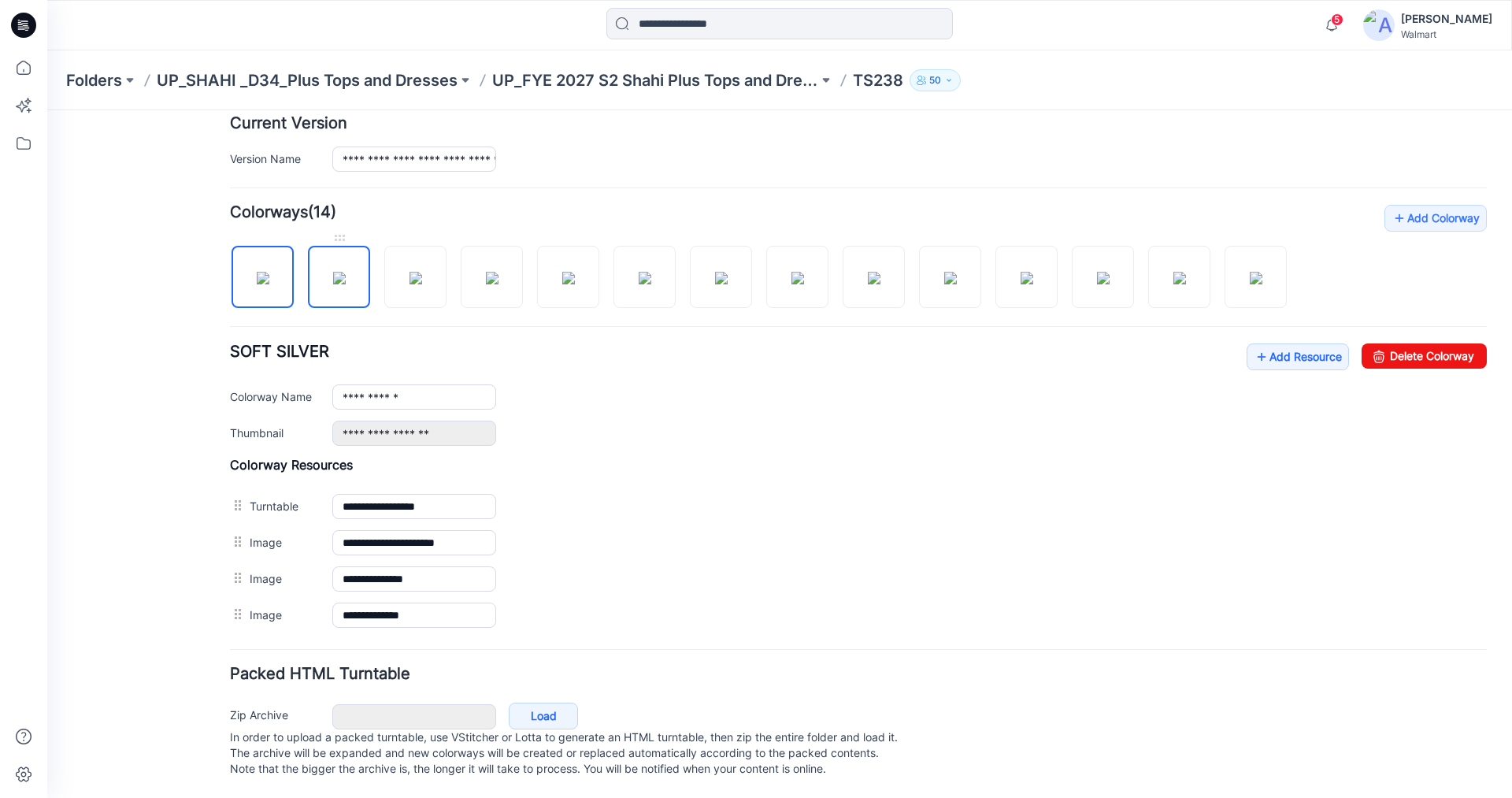
click at [333, 271] on img at bounding box center [339, 277] width 13 height 13
click at [412, 271] on img at bounding box center [416, 277] width 13 height 13
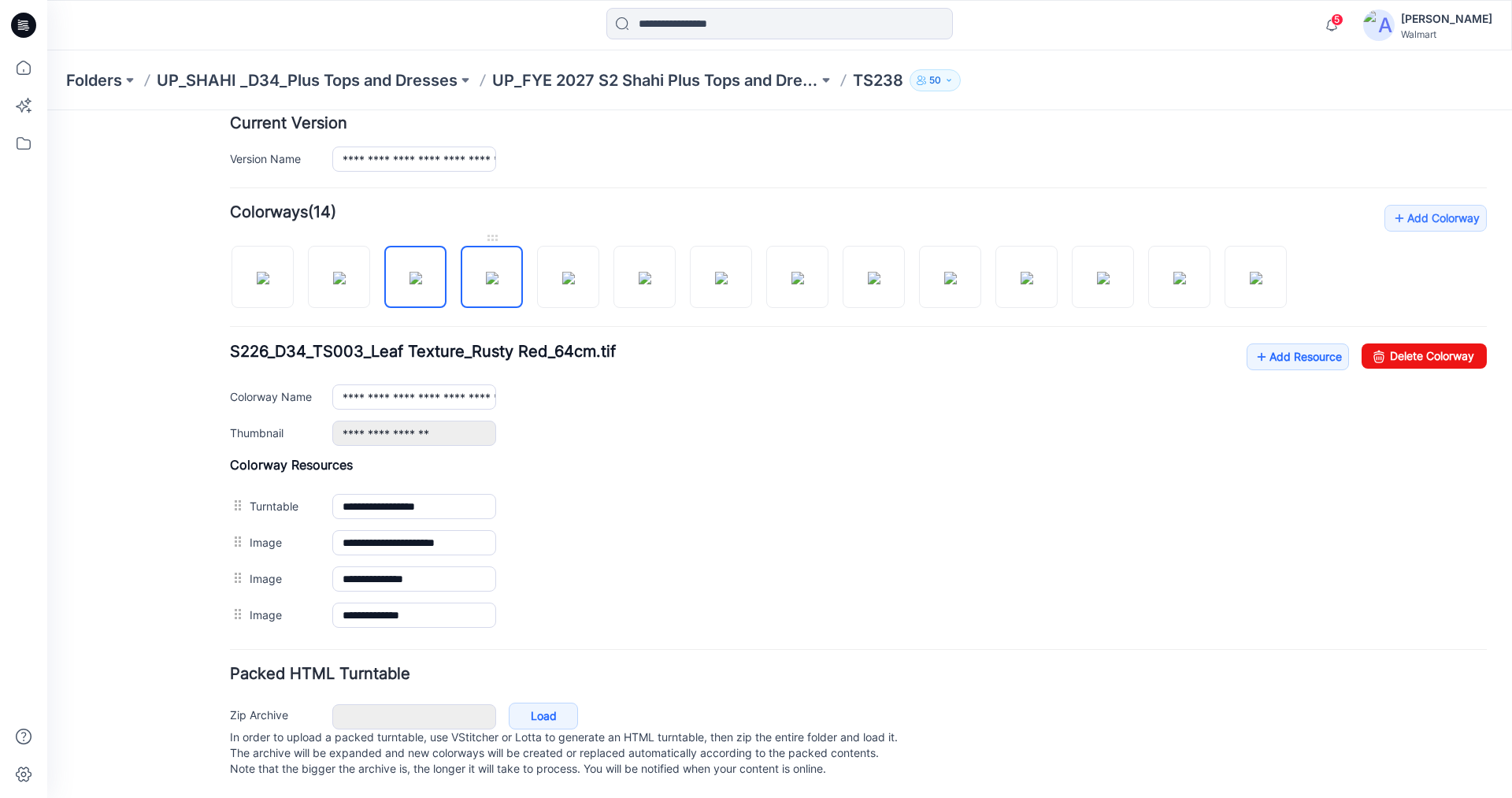
click at [505, 246] on link at bounding box center [492, 277] width 62 height 62
click at [562, 271] on img at bounding box center [568, 277] width 13 height 13
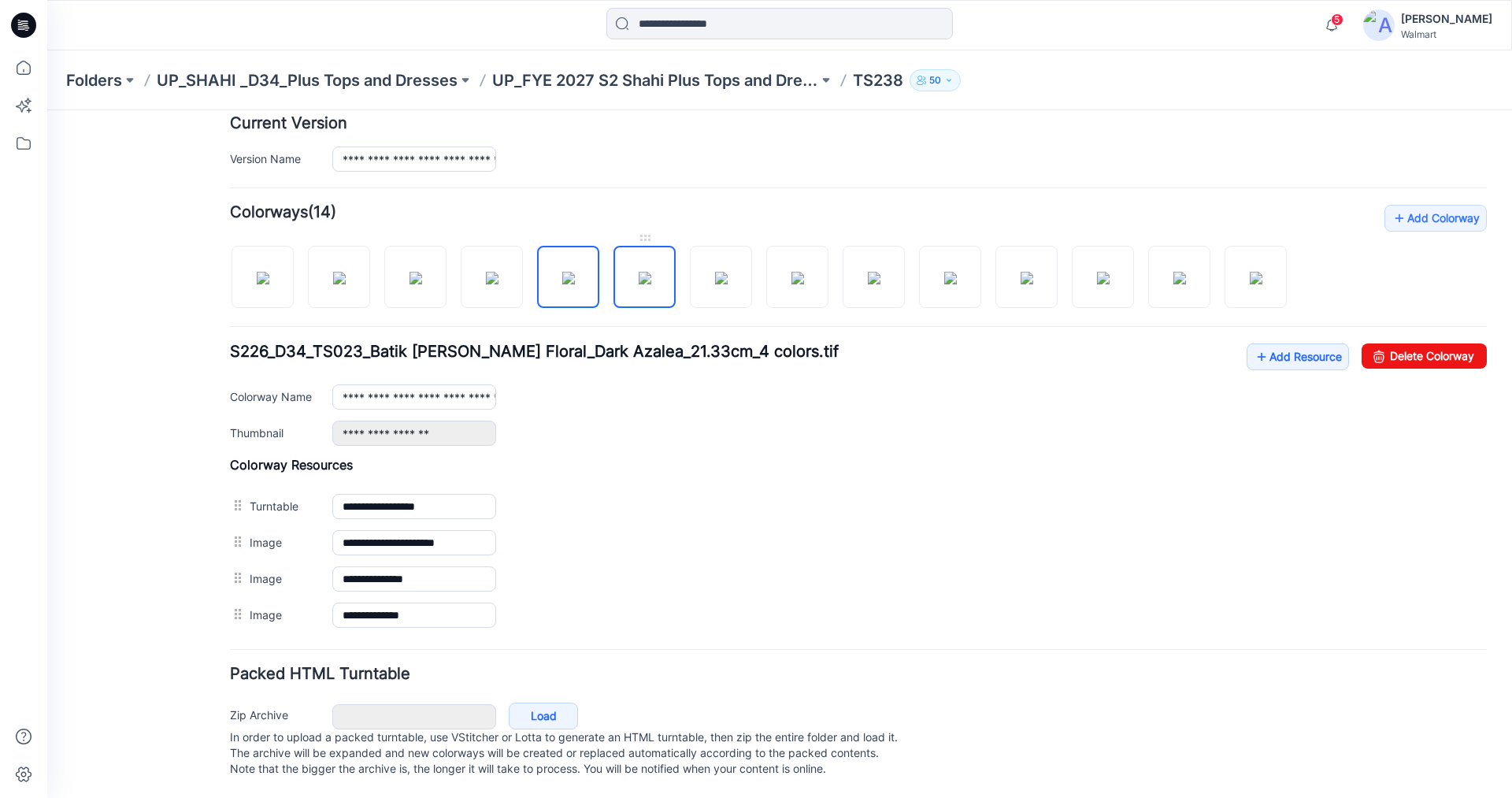
click at [651, 271] on img at bounding box center [645, 277] width 13 height 13
click at [716, 271] on img at bounding box center [721, 277] width 13 height 13
click at [796, 271] on img at bounding box center [797, 277] width 13 height 13
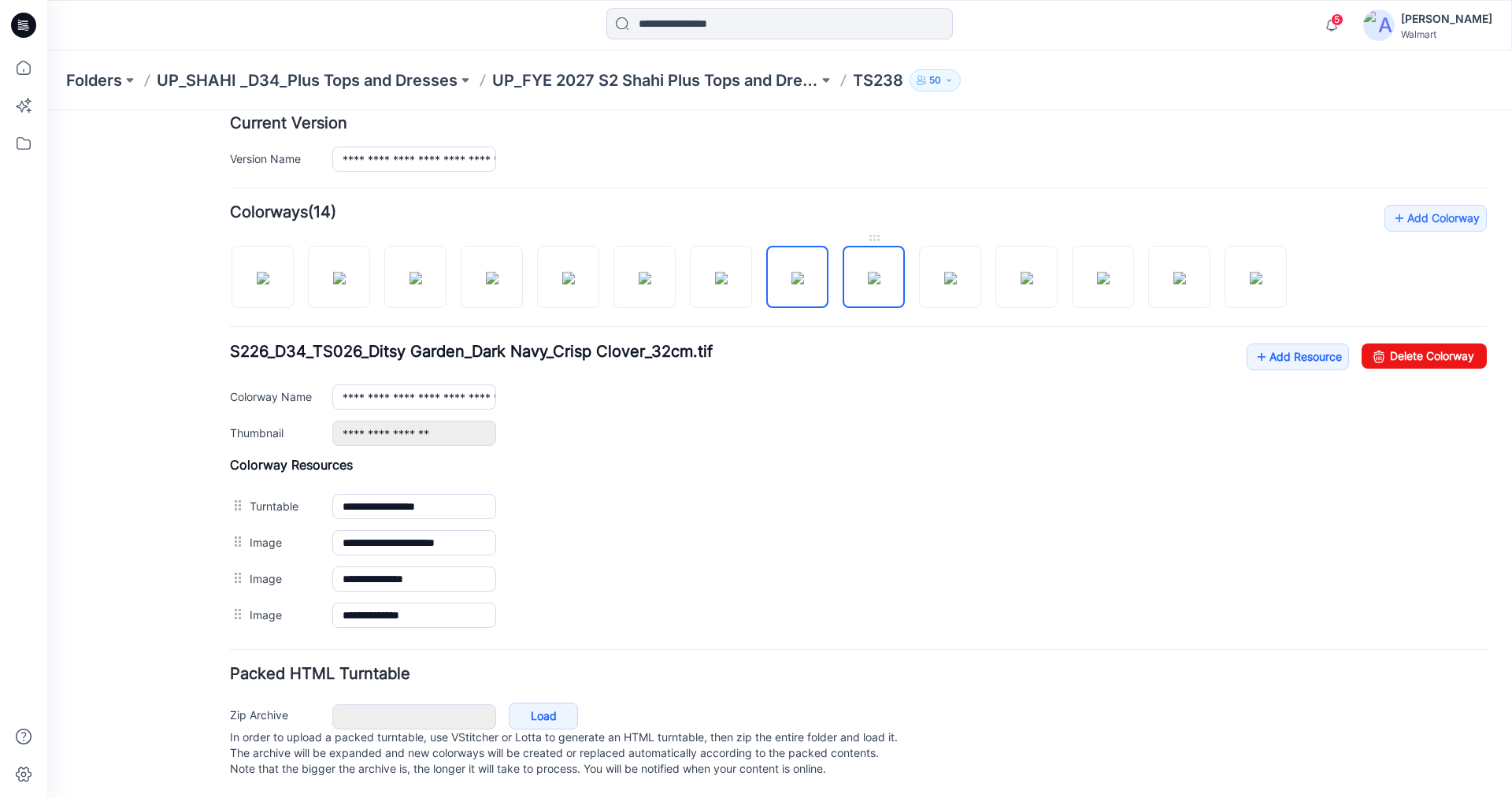
click at [877, 271] on img at bounding box center [874, 277] width 13 height 13
click at [946, 271] on img at bounding box center [951, 277] width 13 height 13
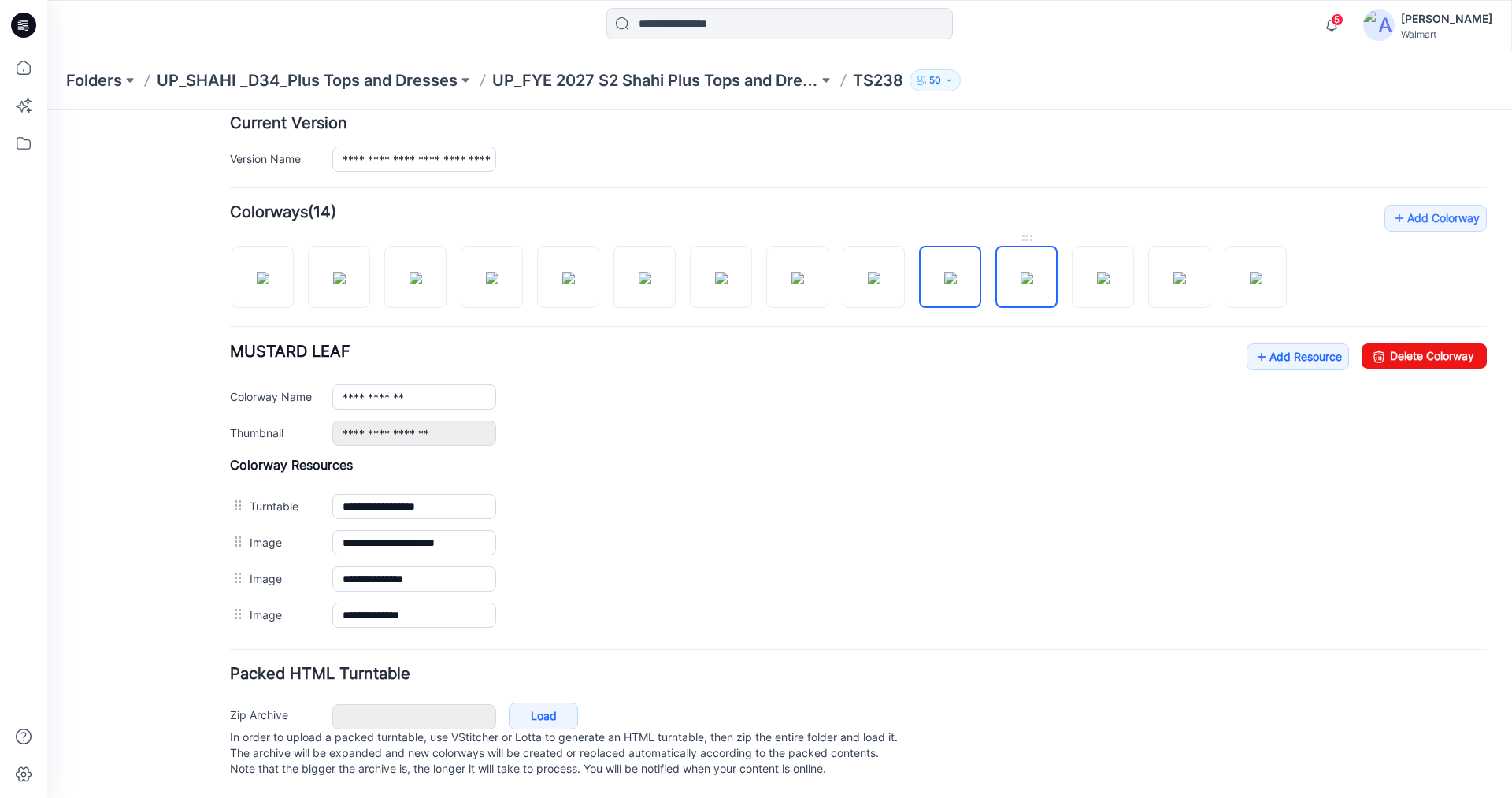
click at [1021, 271] on img at bounding box center [1027, 277] width 13 height 13
click at [1097, 271] on img at bounding box center [1103, 277] width 13 height 13
click at [1178, 271] on img at bounding box center [1180, 277] width 13 height 13
click at [1252, 271] on img at bounding box center [1256, 277] width 13 height 13
click at [258, 275] on img at bounding box center [263, 277] width 13 height 13
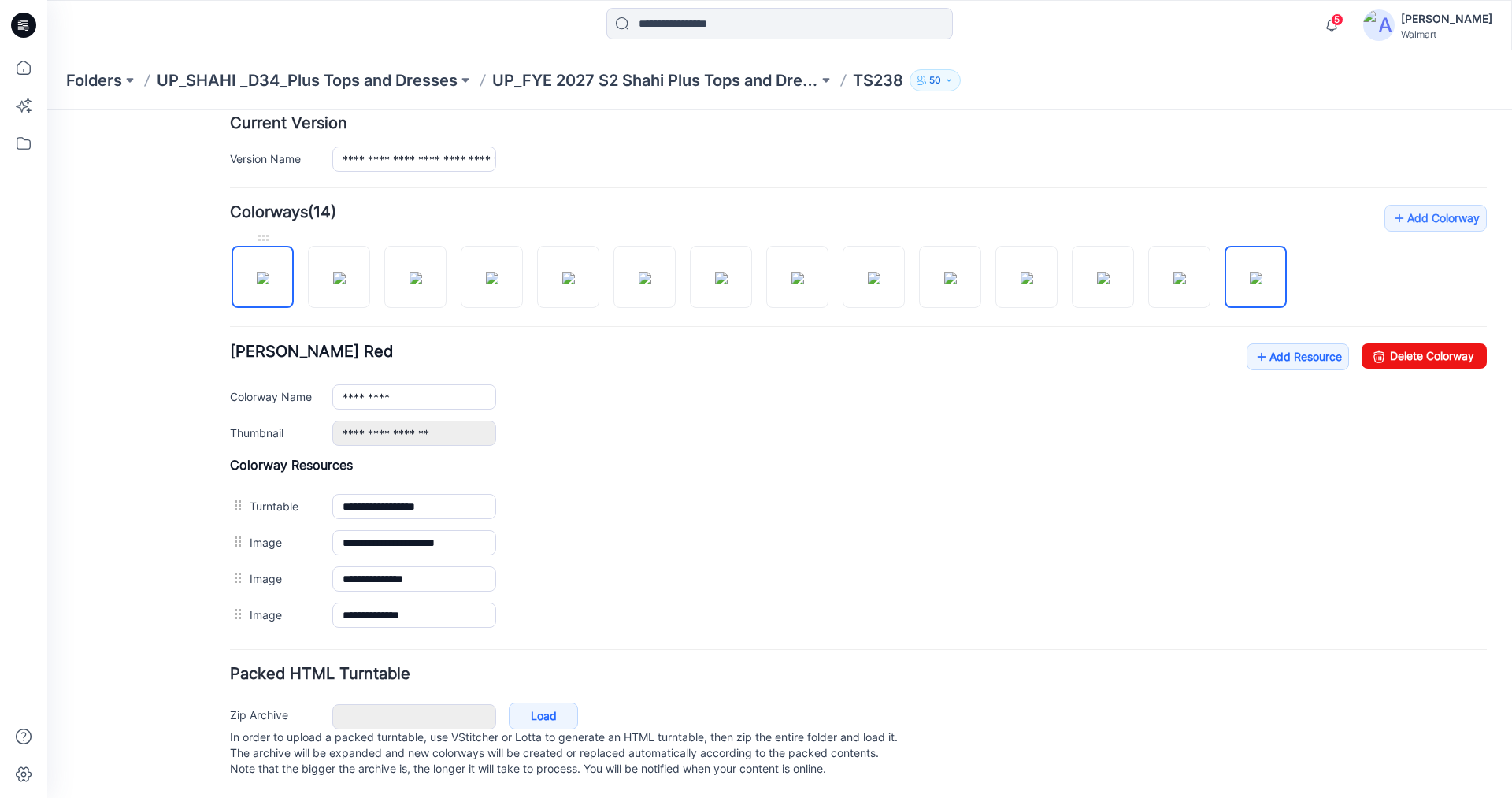
type input "**********"
click at [1277, 343] on link "Add Resource" at bounding box center [1297, 356] width 102 height 27
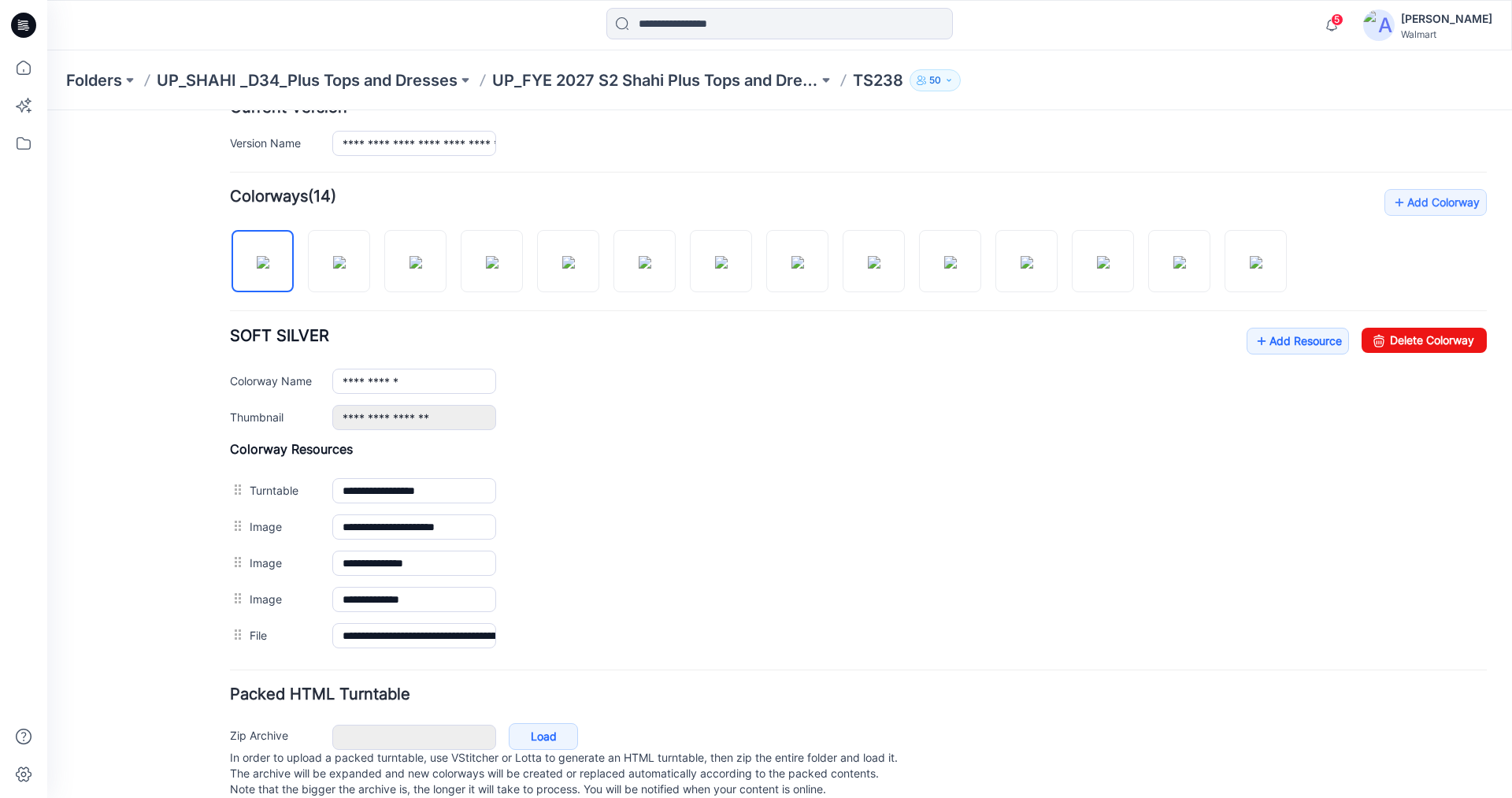
click at [924, 704] on div "Packed HTML Turntable Zip Archive Cancel Load In order to upload a packed turnt…" at bounding box center [859, 744] width 1257 height 115
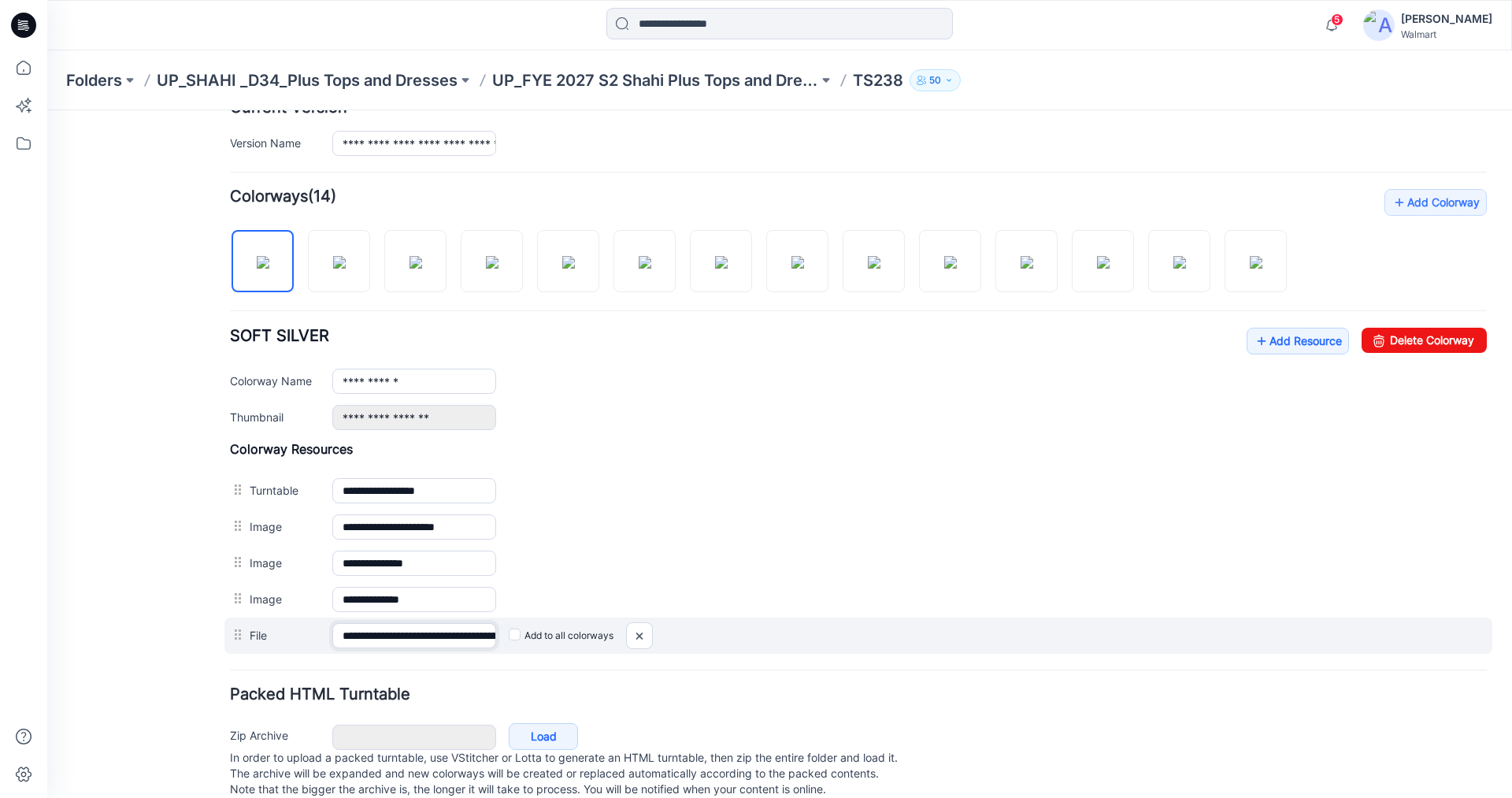
scroll to position [0, 105]
drag, startPoint x: 483, startPoint y: 638, endPoint x: 529, endPoint y: 640, distance: 46.0
click at [529, 640] on div "**********" at bounding box center [858, 635] width 1268 height 36
click at [470, 635] on input "**********" at bounding box center [414, 635] width 164 height 25
drag, startPoint x: 452, startPoint y: 635, endPoint x: 506, endPoint y: 635, distance: 54.0
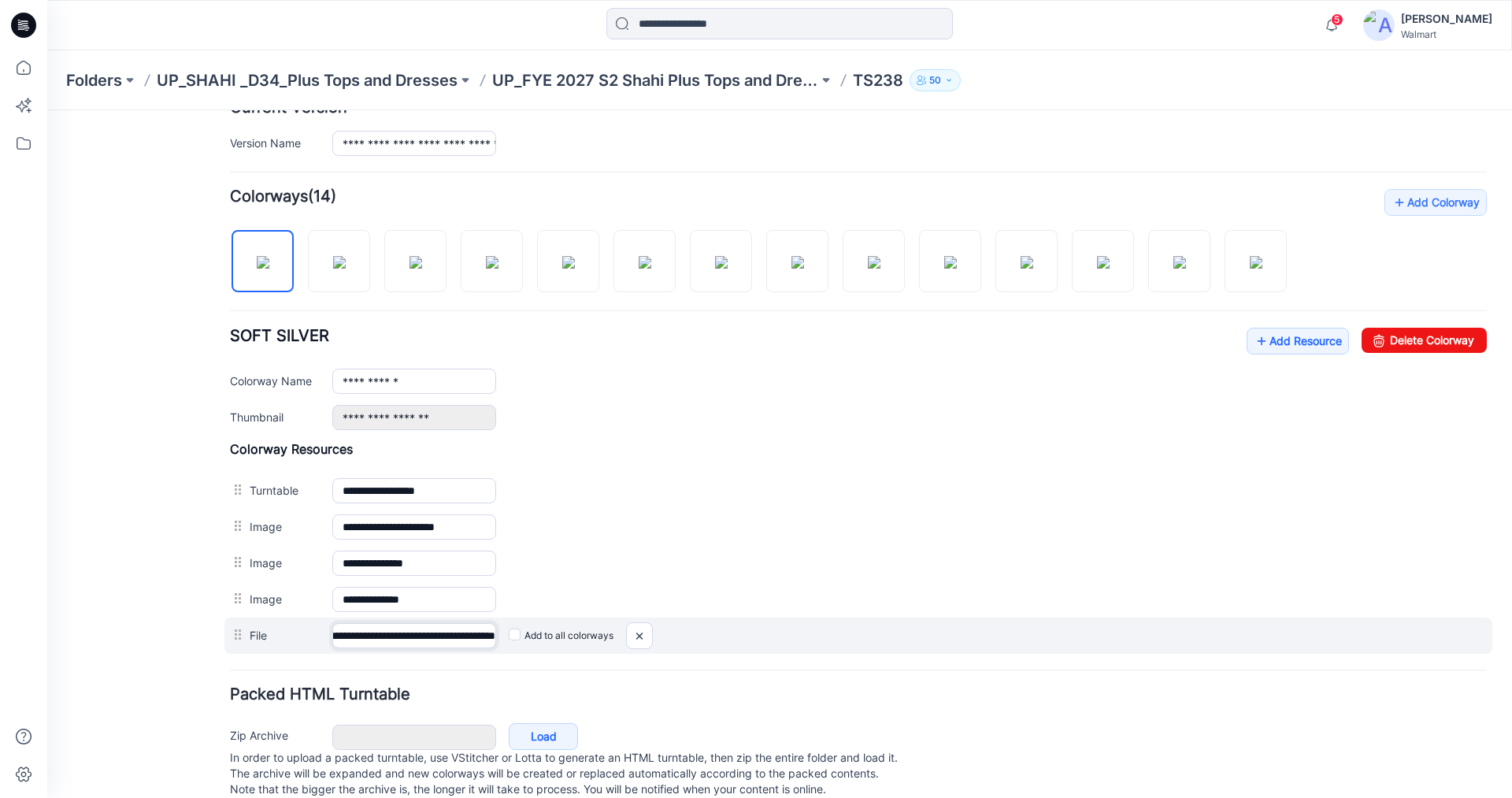
click at [506, 635] on div "**********" at bounding box center [858, 635] width 1268 height 36
click at [473, 636] on input "**********" at bounding box center [414, 635] width 164 height 25
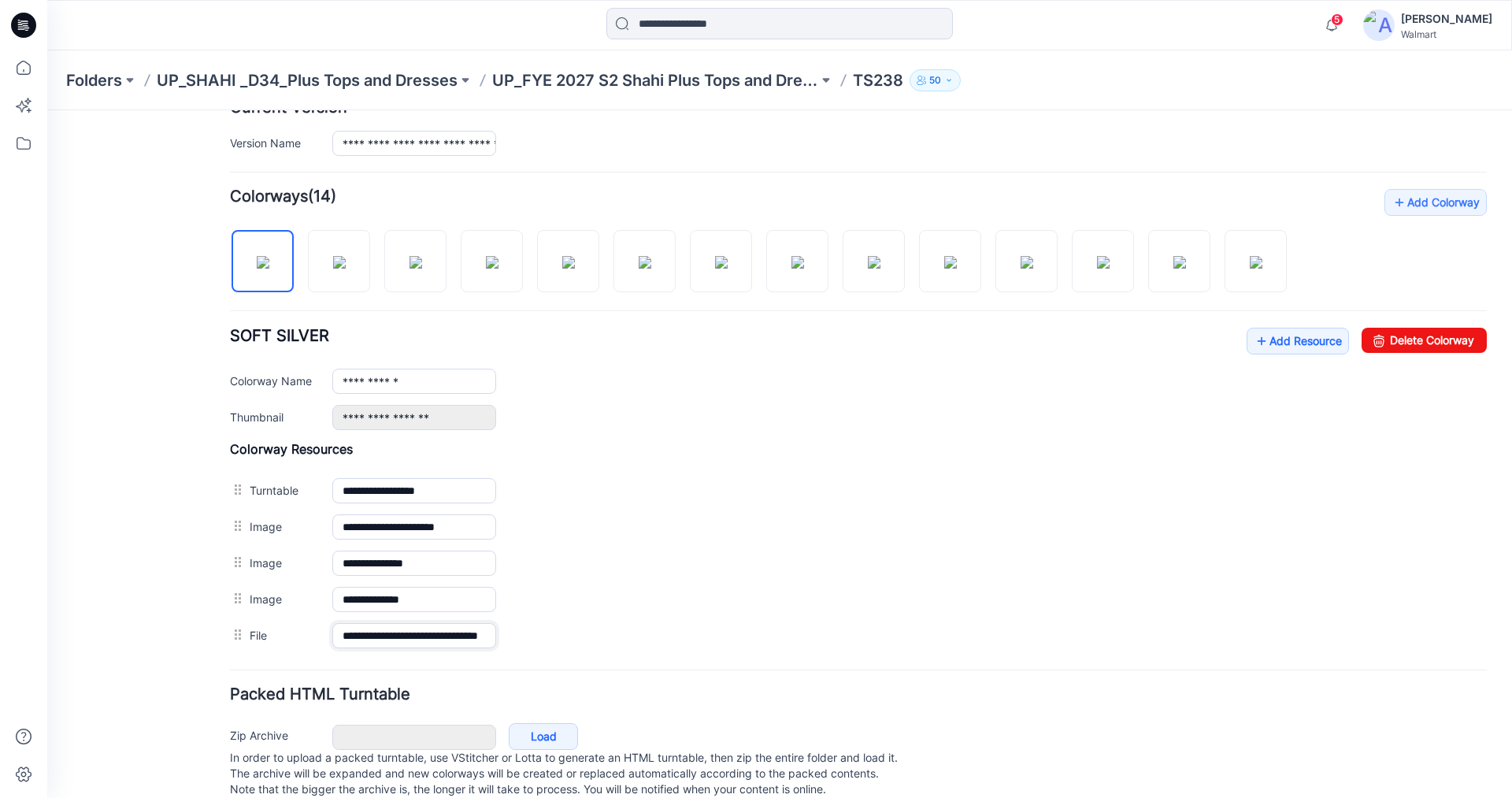
type input "**********"
click at [503, 683] on form "General Name ***** Description Status Label Set Status Set Status *Revision Req…" at bounding box center [859, 292] width 1257 height 1019
